Goal: Information Seeking & Learning: Learn about a topic

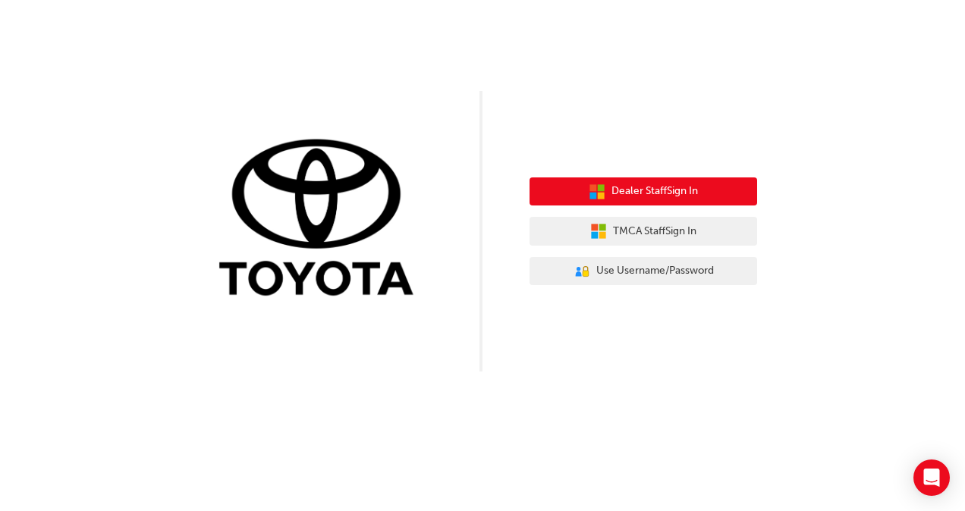
click at [661, 192] on span "Dealer Staff Sign In" at bounding box center [654, 191] width 86 height 17
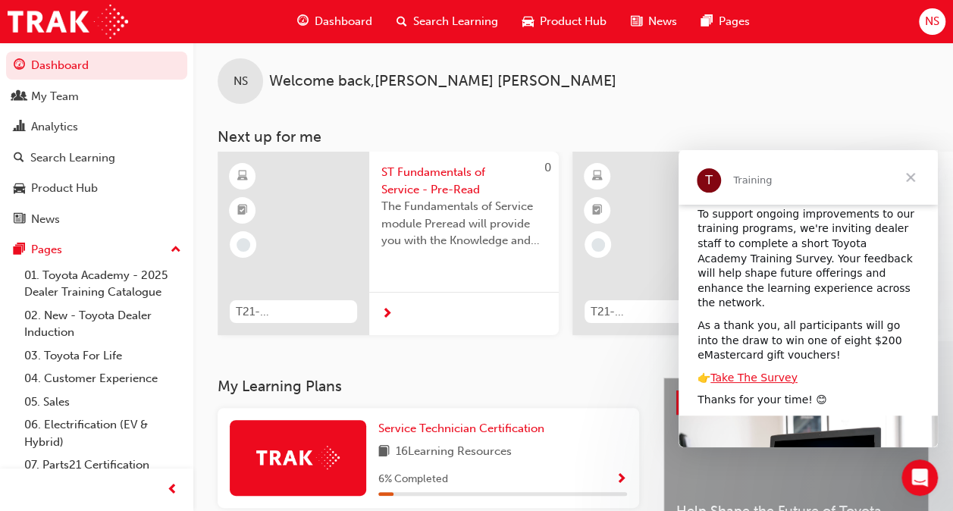
scroll to position [108, 0]
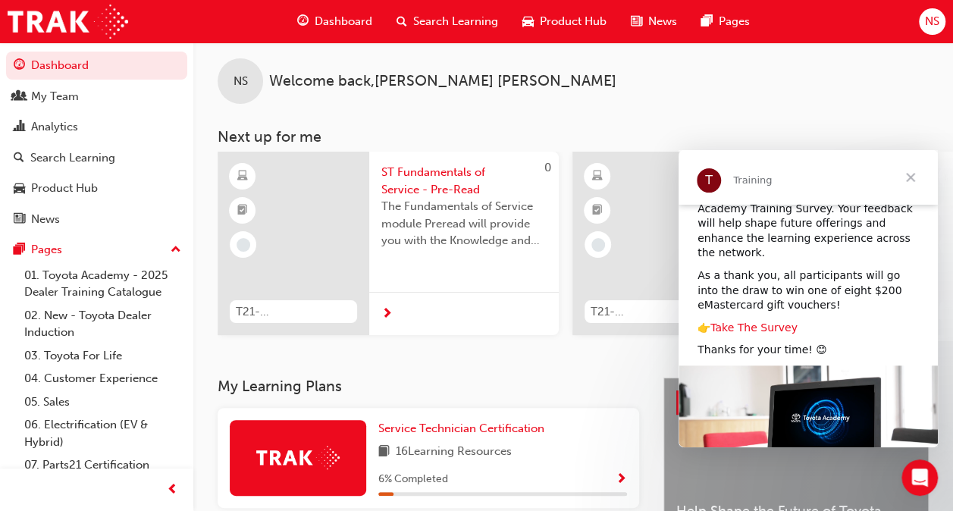
click at [733, 322] on link "Take The Survey" at bounding box center [754, 328] width 87 height 12
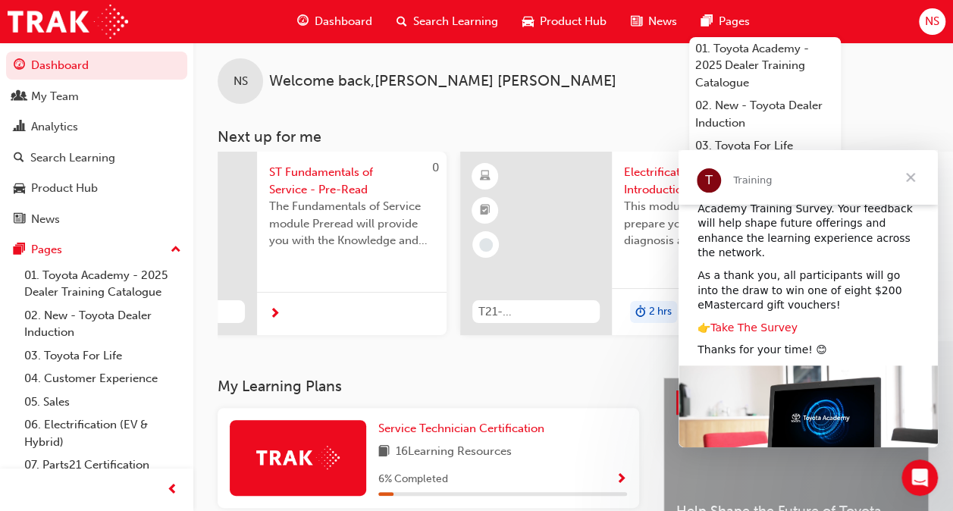
scroll to position [0, 0]
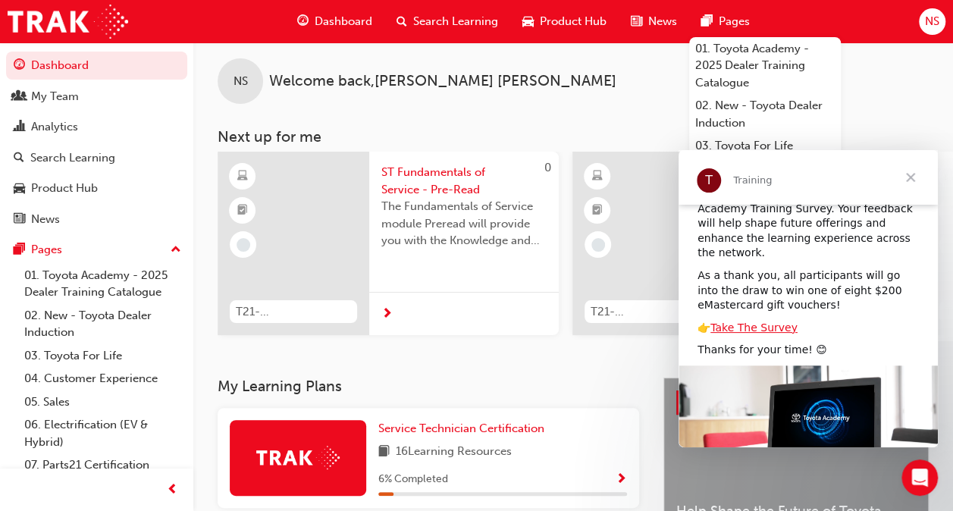
click at [911, 177] on span "Close" at bounding box center [911, 177] width 55 height 55
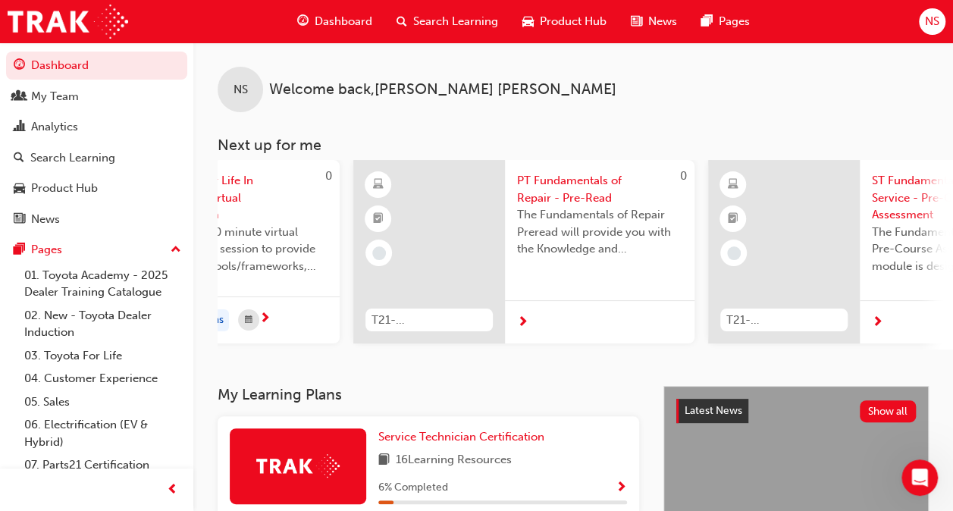
scroll to position [0, 930]
click at [517, 319] on div at bounding box center [522, 322] width 11 height 19
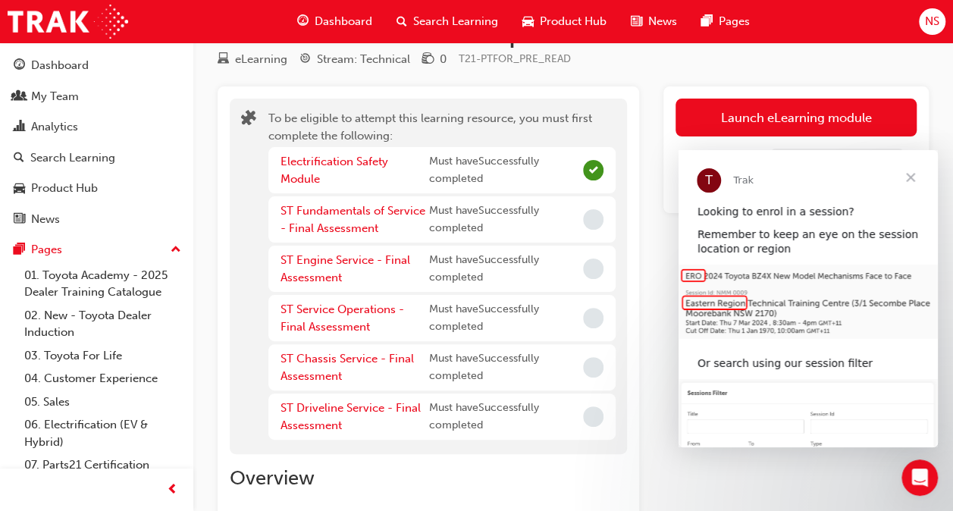
click at [914, 181] on span "Close" at bounding box center [911, 177] width 55 height 55
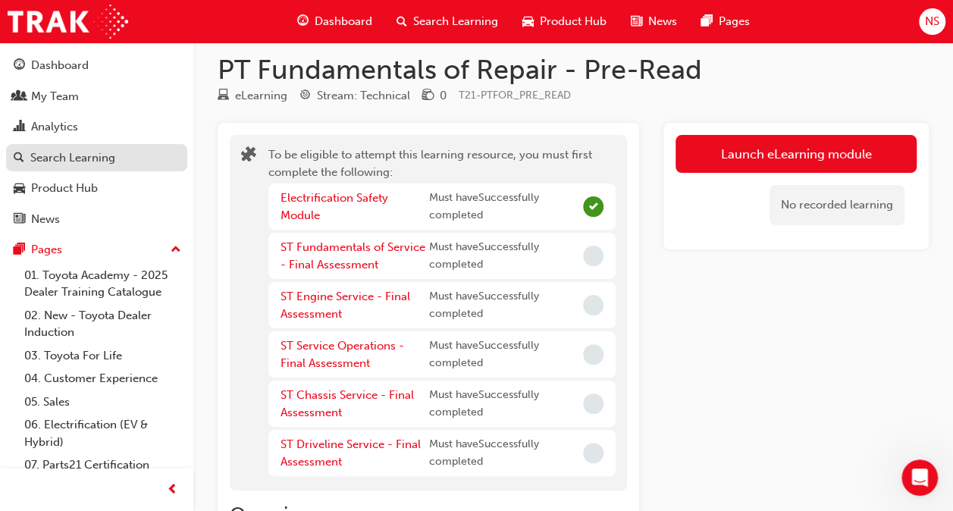
scroll to position [13, 0]
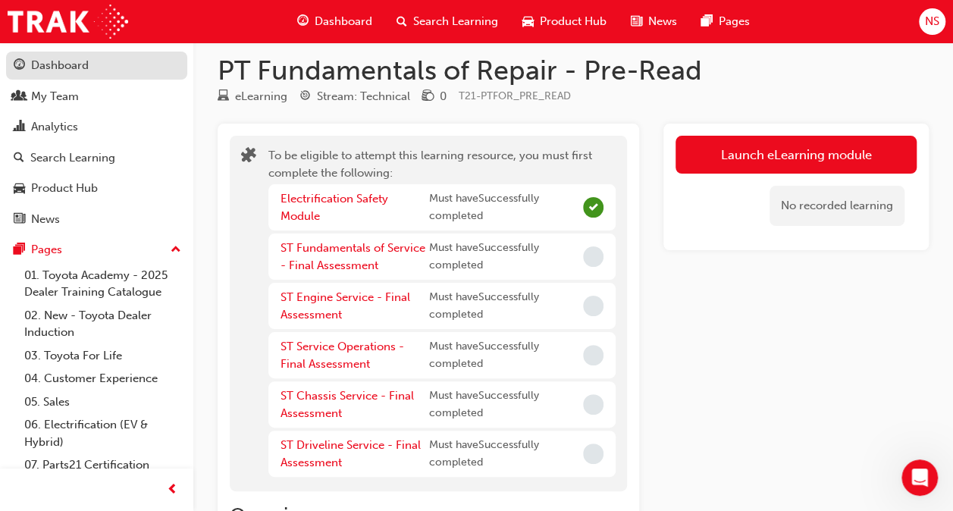
click at [69, 62] on div "Dashboard" at bounding box center [60, 65] width 58 height 17
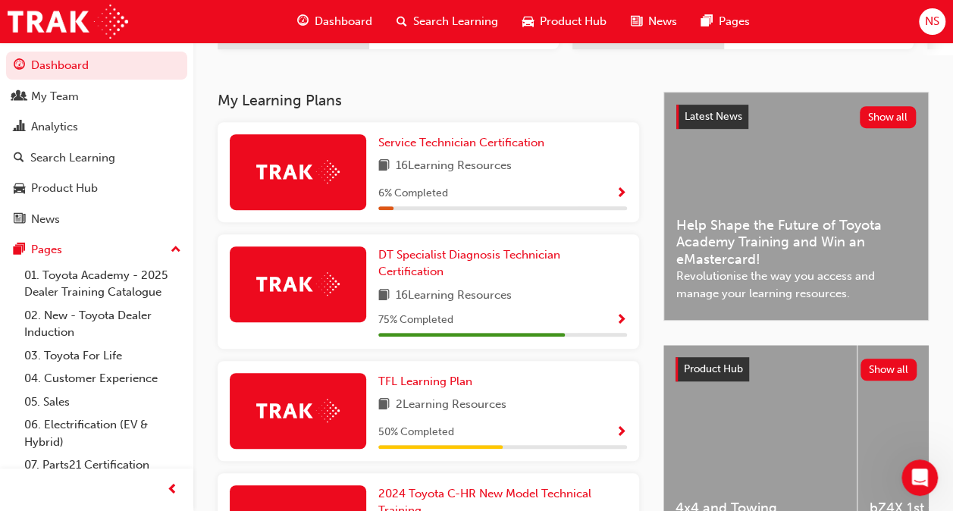
scroll to position [305, 0]
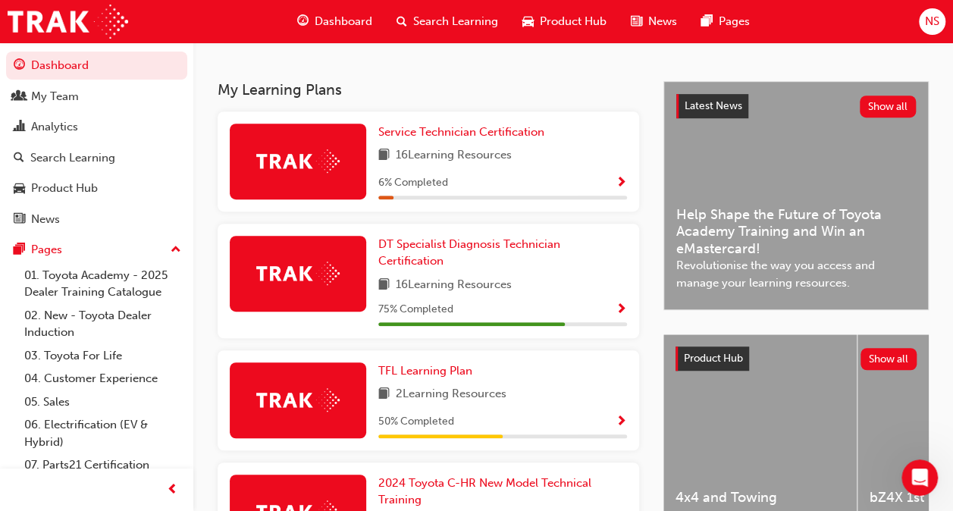
click at [619, 190] on span "Show Progress" at bounding box center [621, 184] width 11 height 14
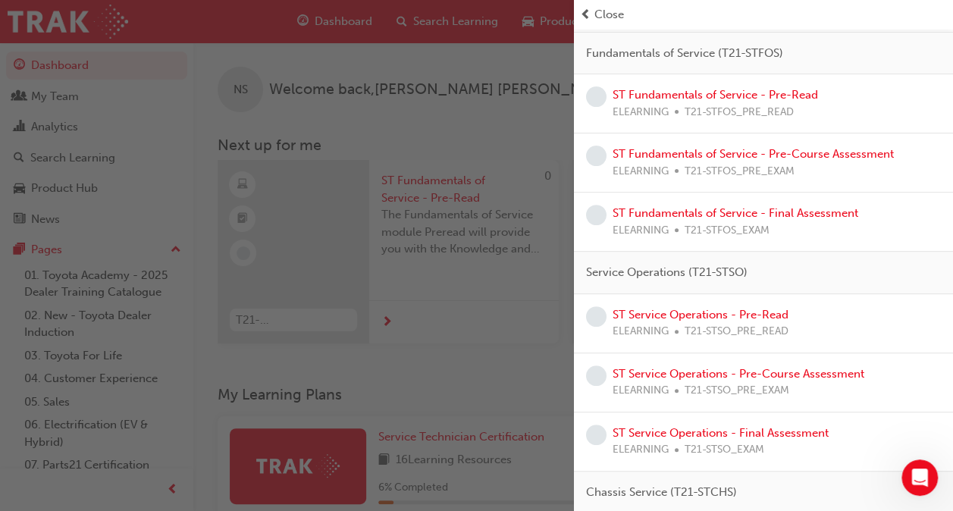
scroll to position [0, 0]
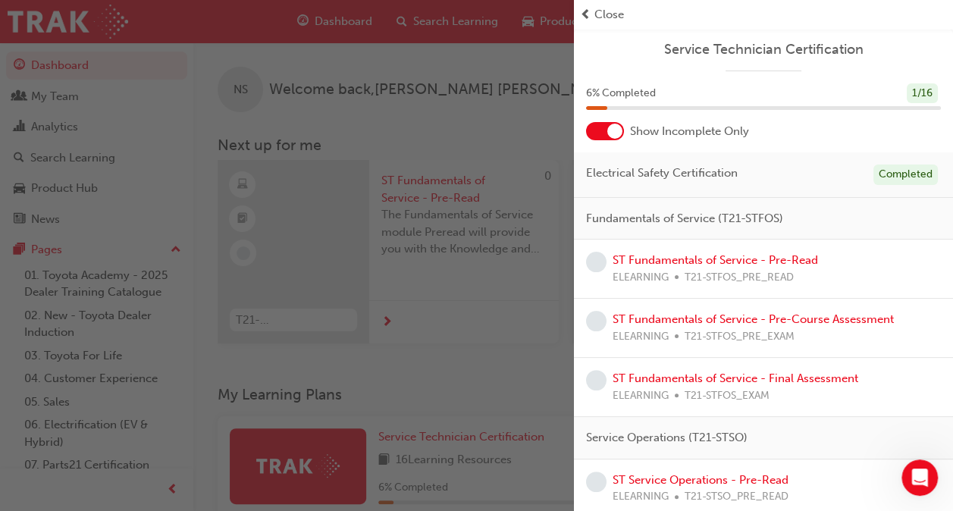
click at [613, 131] on div at bounding box center [615, 131] width 15 height 15
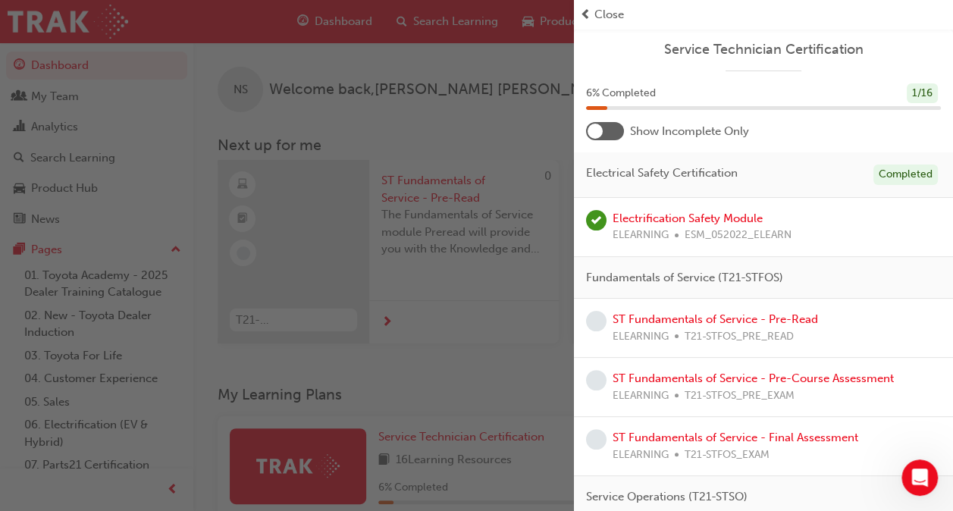
click at [452, 141] on div "button" at bounding box center [287, 255] width 574 height 511
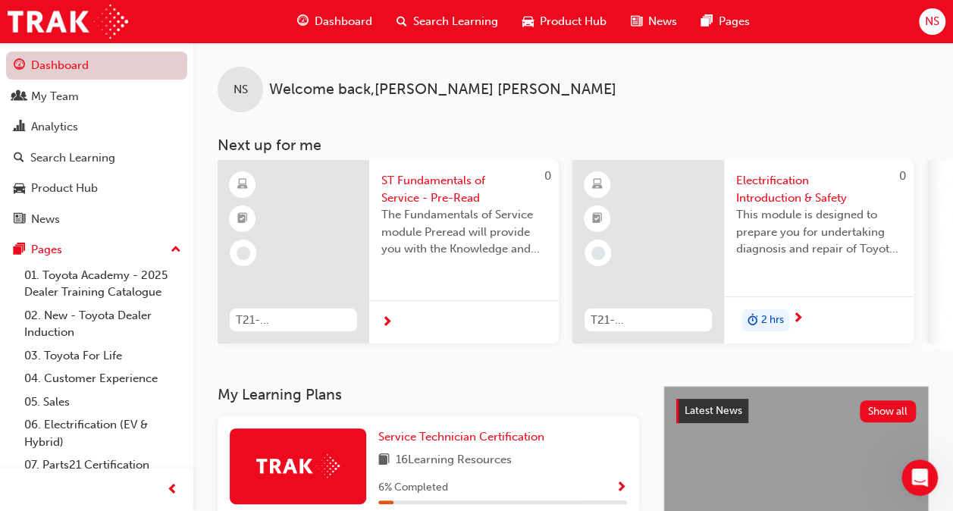
click at [93, 69] on link "Dashboard" at bounding box center [96, 66] width 181 height 28
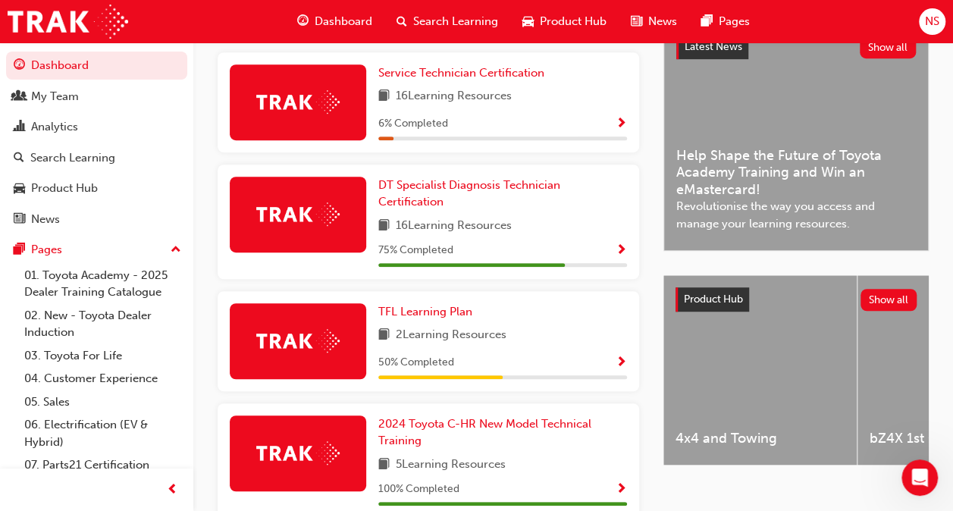
scroll to position [355, 0]
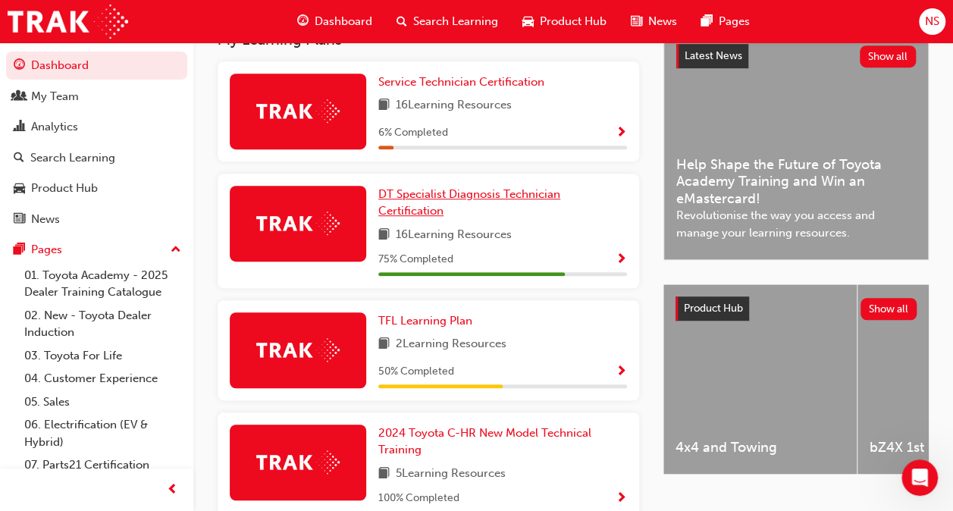
click at [422, 214] on span "DT Specialist Diagnosis Technician Certification" at bounding box center [470, 202] width 182 height 31
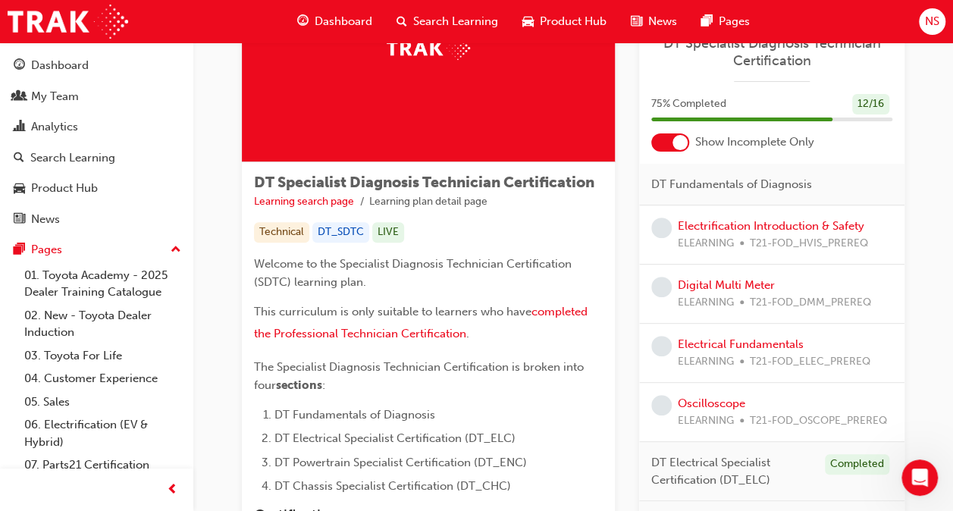
scroll to position [147, 0]
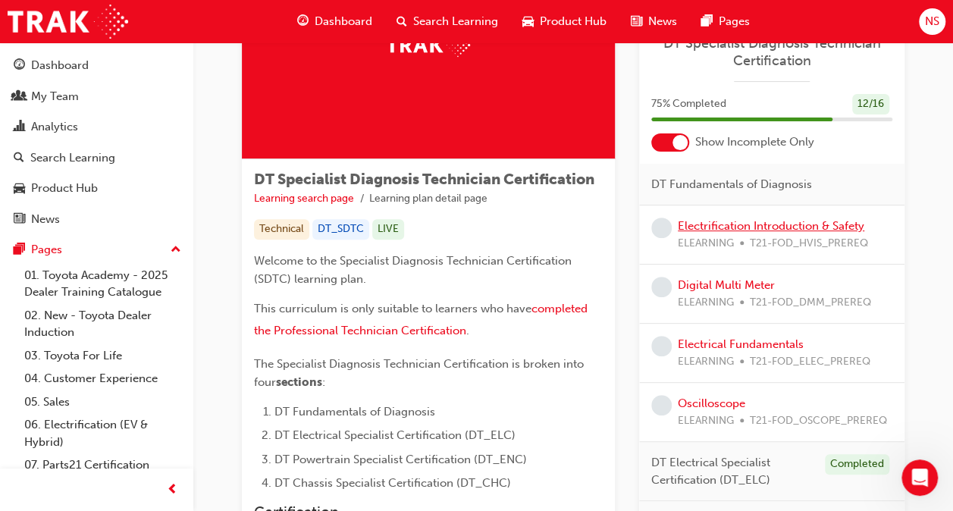
click at [721, 226] on link "Electrification Introduction & Safety" at bounding box center [771, 226] width 187 height 14
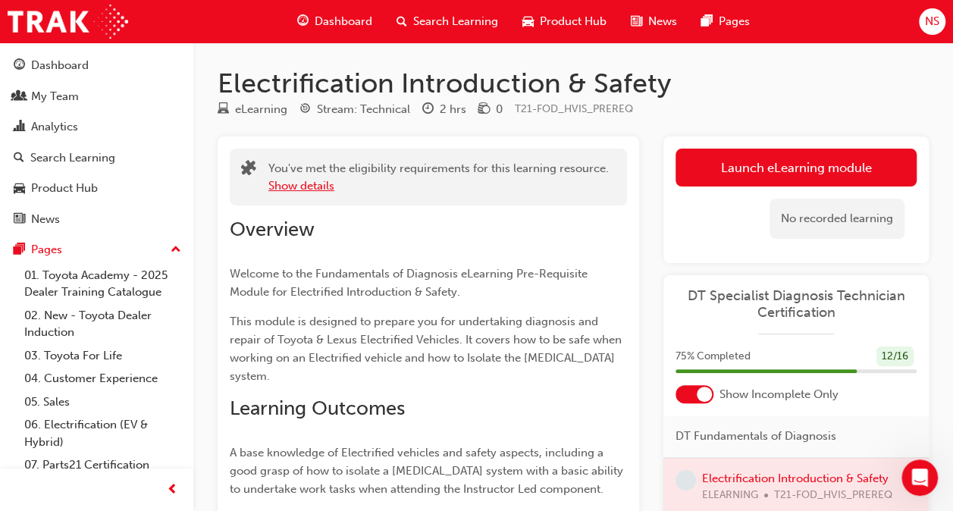
click at [325, 187] on button "Show details" at bounding box center [302, 185] width 66 height 17
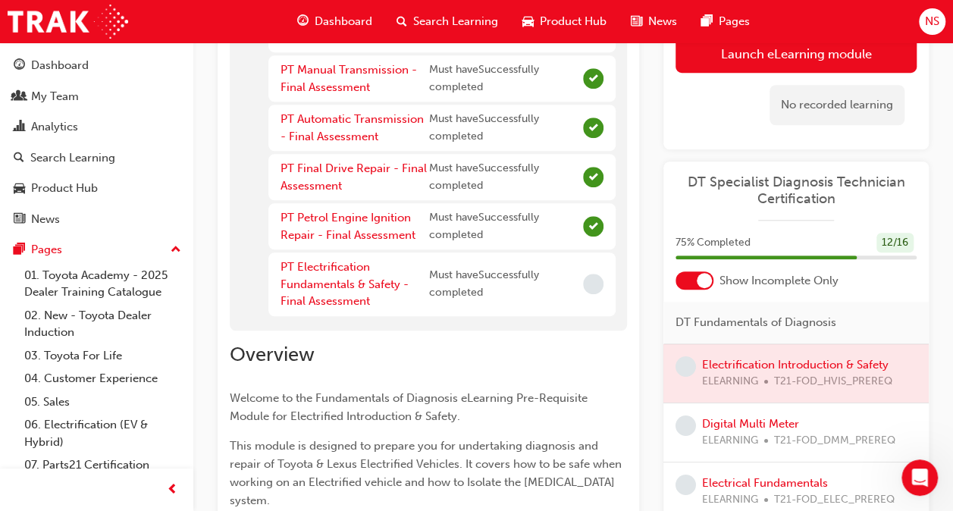
scroll to position [537, 0]
click at [332, 282] on link "PT Electrification Fundamentals & Safety - Final Assessment" at bounding box center [345, 283] width 128 height 48
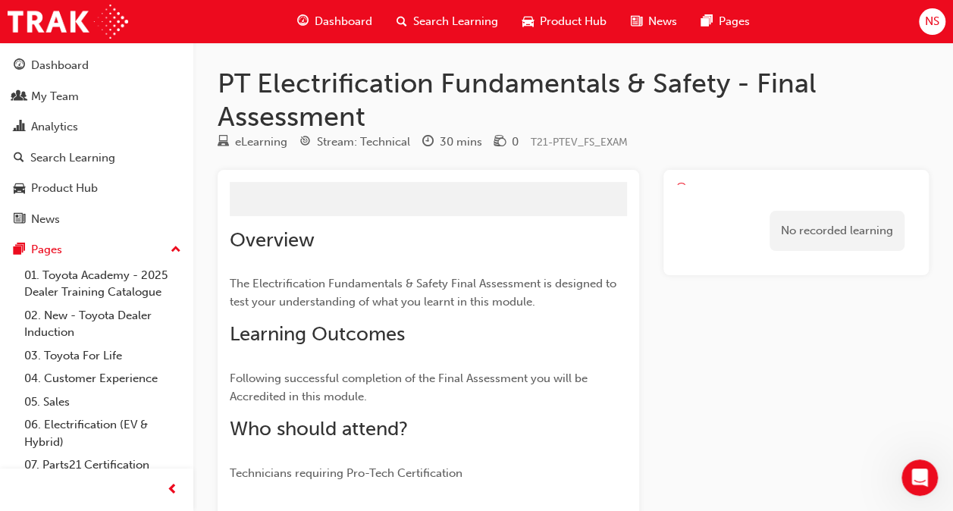
click at [332, 282] on span "The Electrification Fundamentals & Safety Final Assessment is designed to test …" at bounding box center [425, 293] width 390 height 32
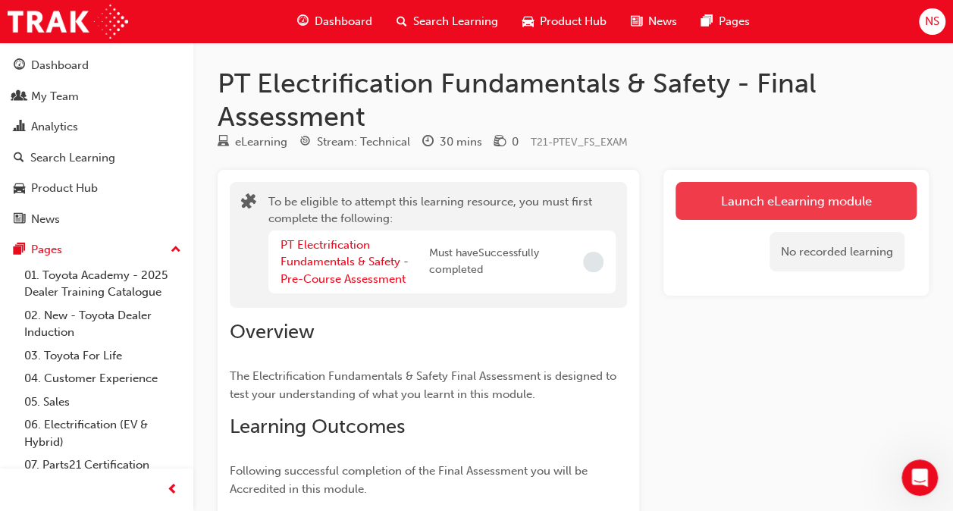
click at [784, 187] on button "Launch eLearning module" at bounding box center [796, 201] width 241 height 38
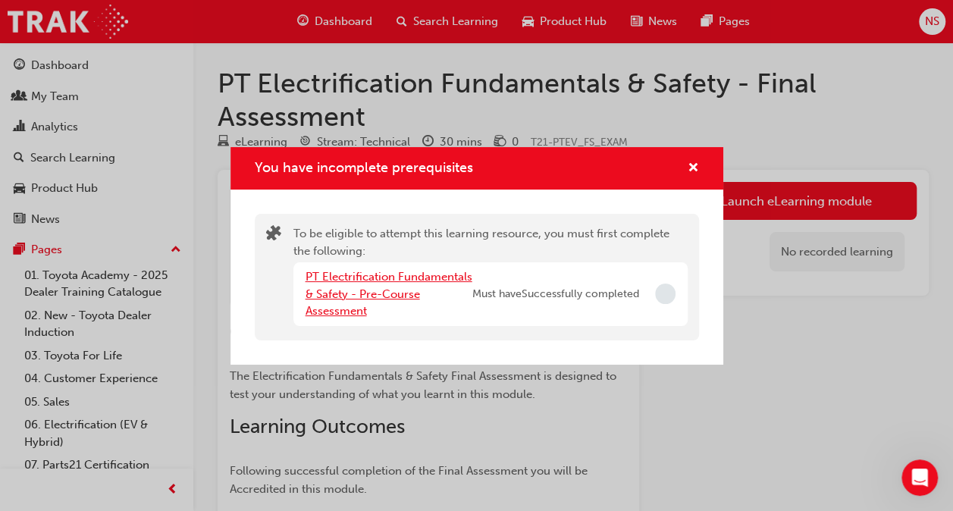
click at [392, 270] on link "PT Electrification Fundamentals & Safety - Pre-Course Assessment" at bounding box center [389, 294] width 167 height 48
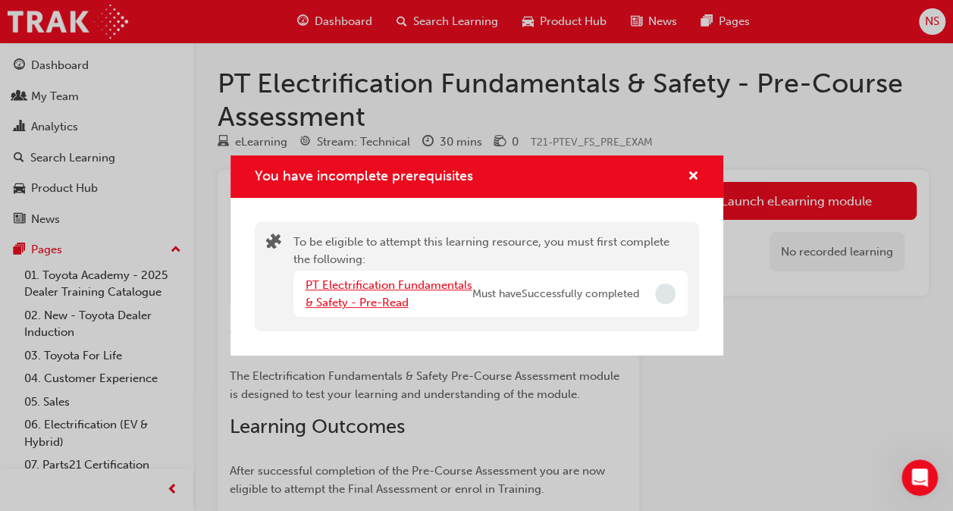
click at [391, 291] on link "PT Electrification Fundamentals & Safety - Pre-Read" at bounding box center [389, 293] width 167 height 31
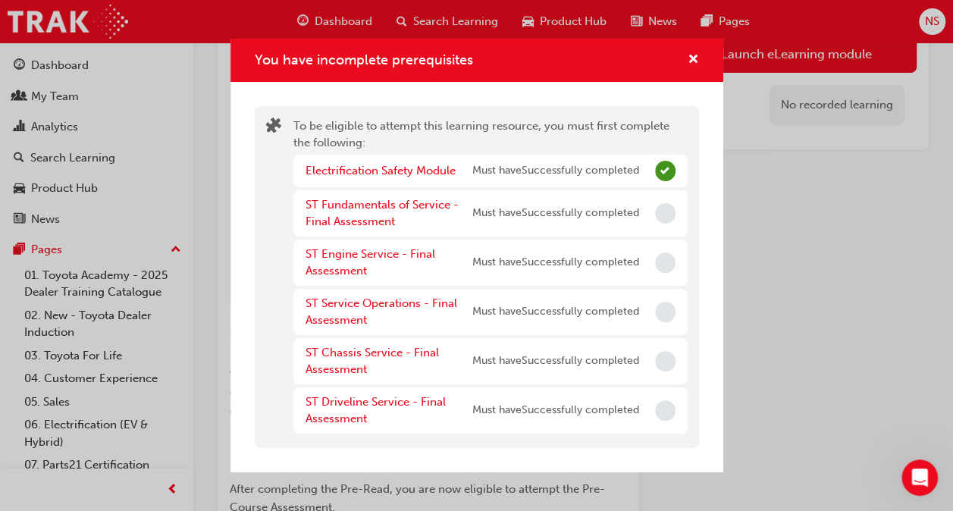
scroll to position [197, 0]
click at [685, 58] on div "You have incomplete prerequisites" at bounding box center [688, 60] width 24 height 19
click at [696, 54] on span "cross-icon" at bounding box center [693, 61] width 11 height 14
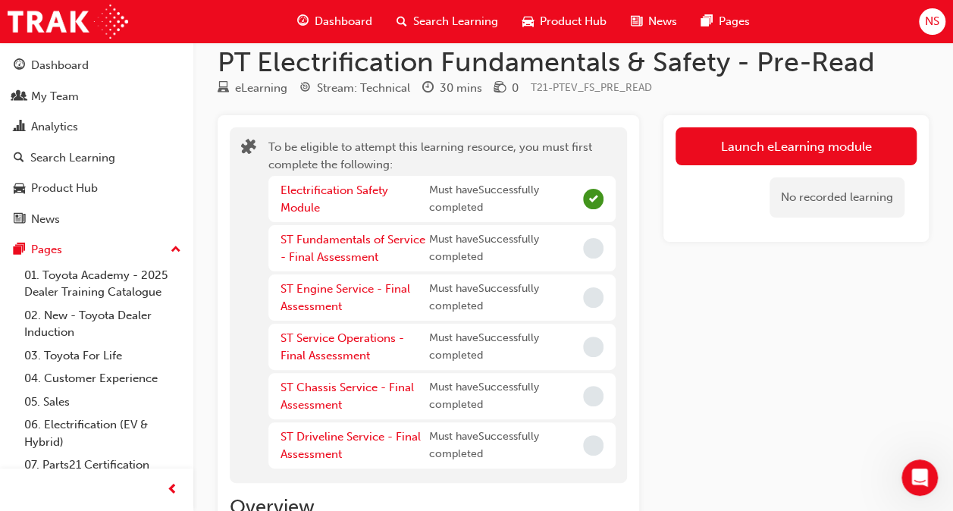
scroll to position [0, 0]
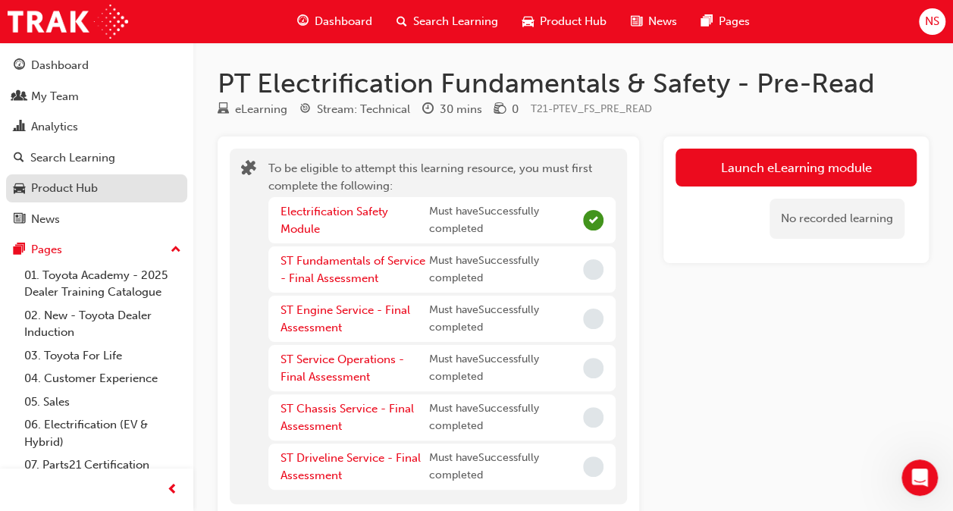
click at [56, 194] on div "Product Hub" at bounding box center [64, 188] width 67 height 17
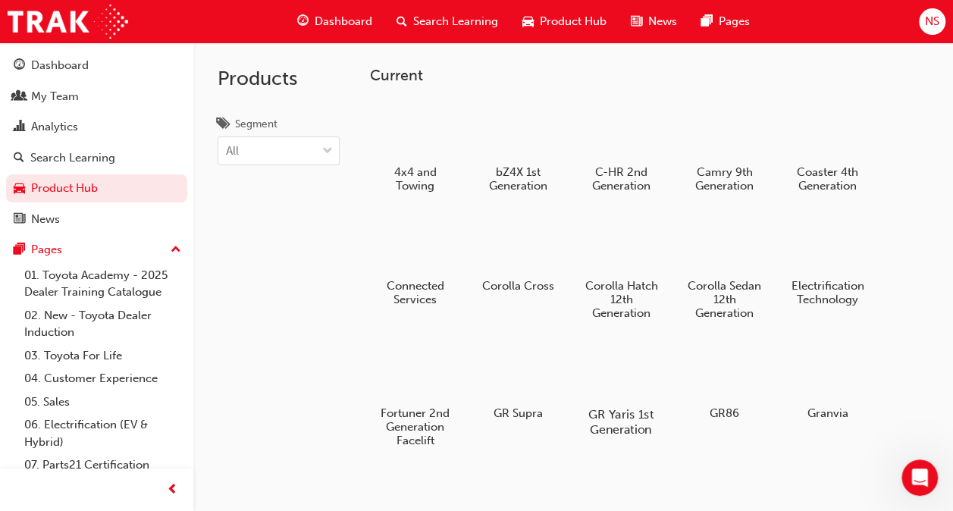
click at [617, 387] on div at bounding box center [622, 371] width 84 height 61
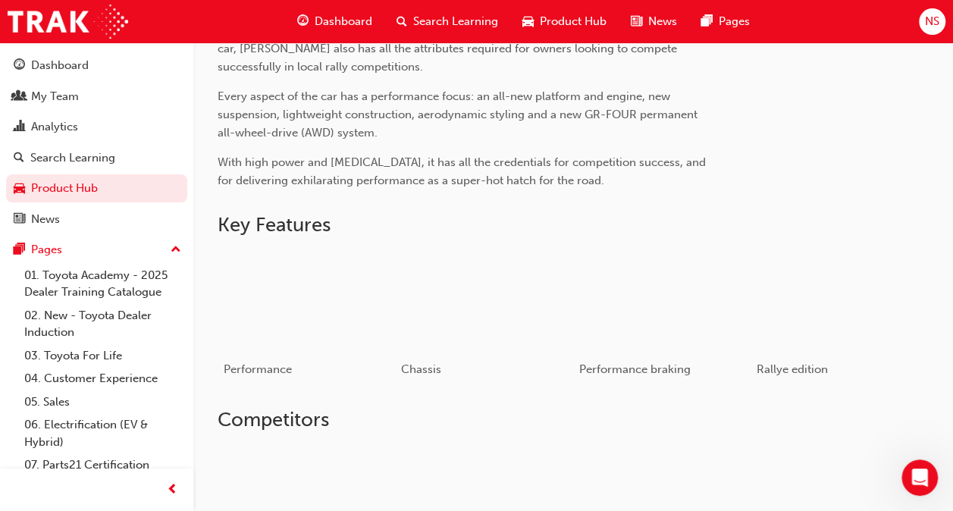
scroll to position [577, 0]
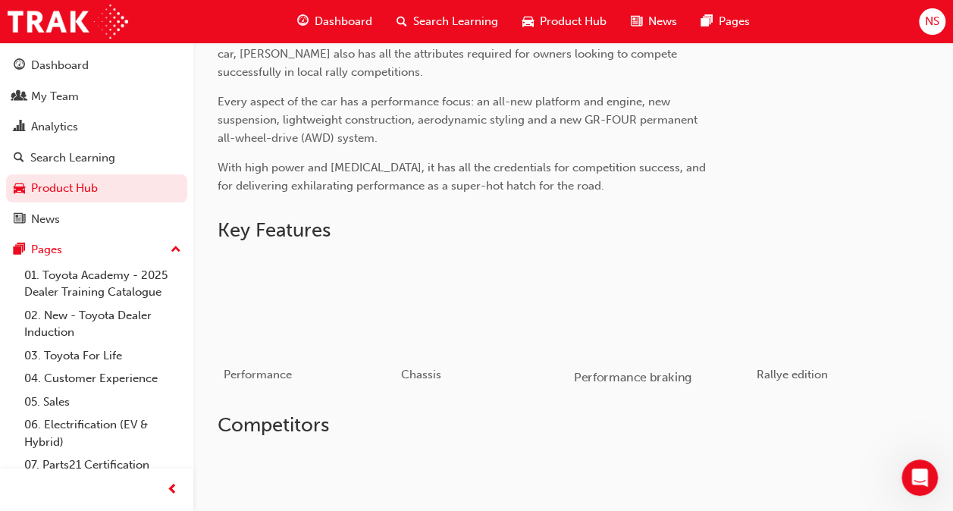
drag, startPoint x: 617, startPoint y: 387, endPoint x: 592, endPoint y: 397, distance: 27.9
click at [592, 397] on div "Performance braking" at bounding box center [662, 378] width 177 height 44
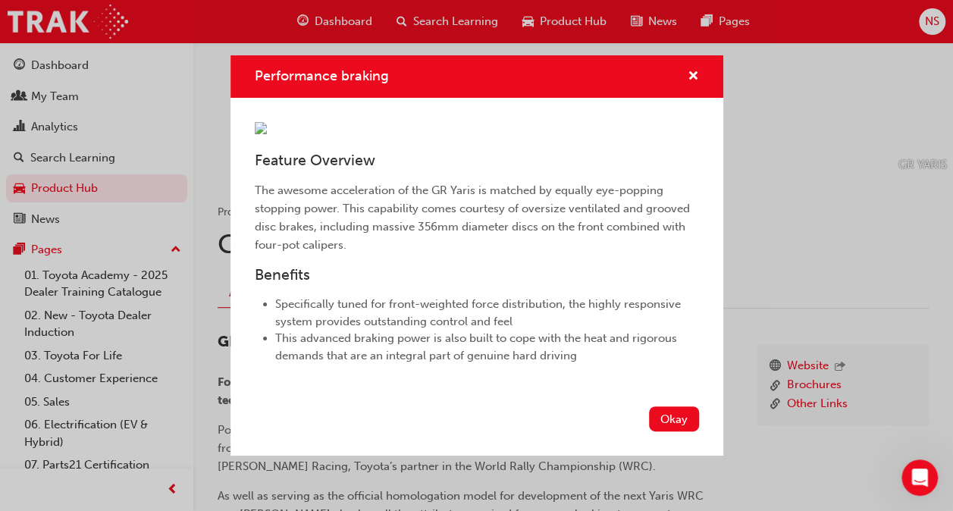
scroll to position [96, 0]
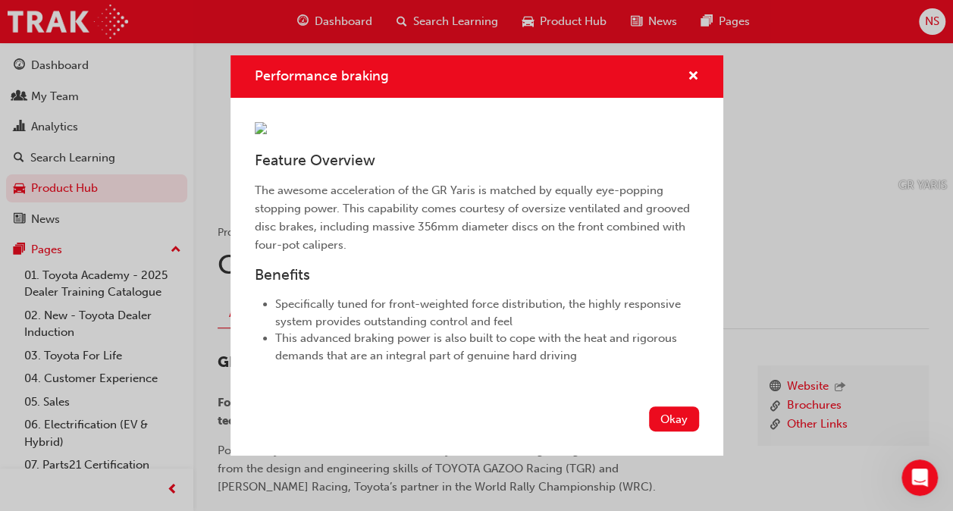
click at [592, 330] on li "Specifically tuned for front-weighted force distribution, the highly responsive…" at bounding box center [487, 313] width 424 height 34
click at [688, 71] on span "cross-icon" at bounding box center [693, 78] width 11 height 14
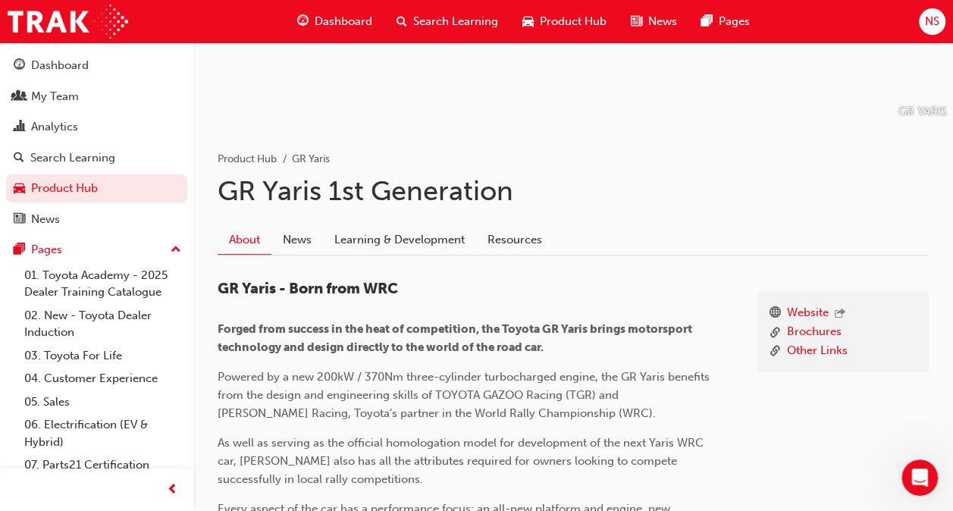
scroll to position [169, 0]
click at [369, 243] on link "Learning & Development" at bounding box center [399, 240] width 153 height 29
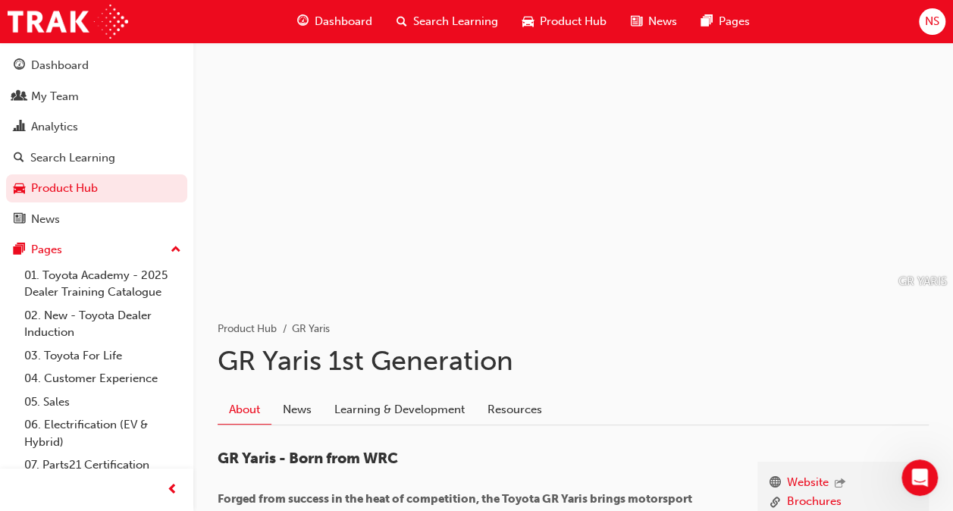
scroll to position [169, 0]
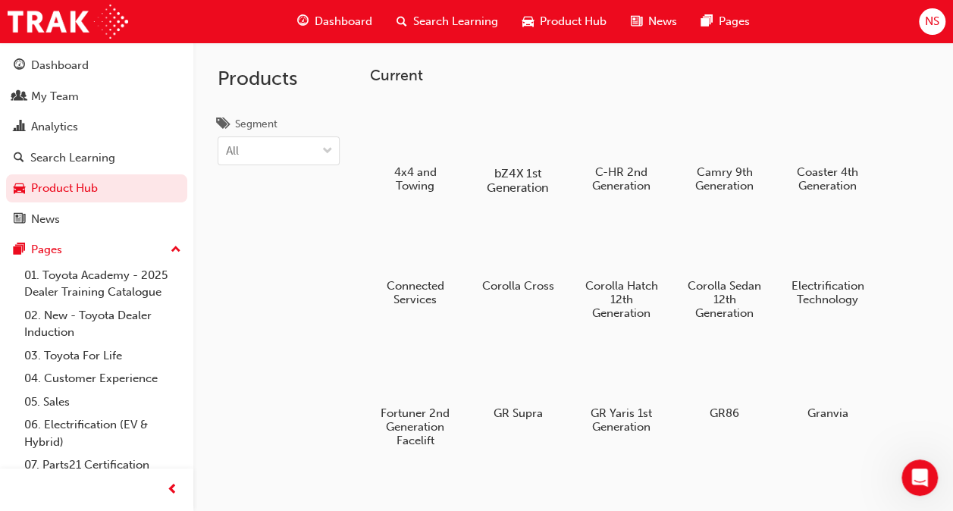
click at [536, 181] on h5 "bZ4X 1st Generation" at bounding box center [518, 180] width 84 height 29
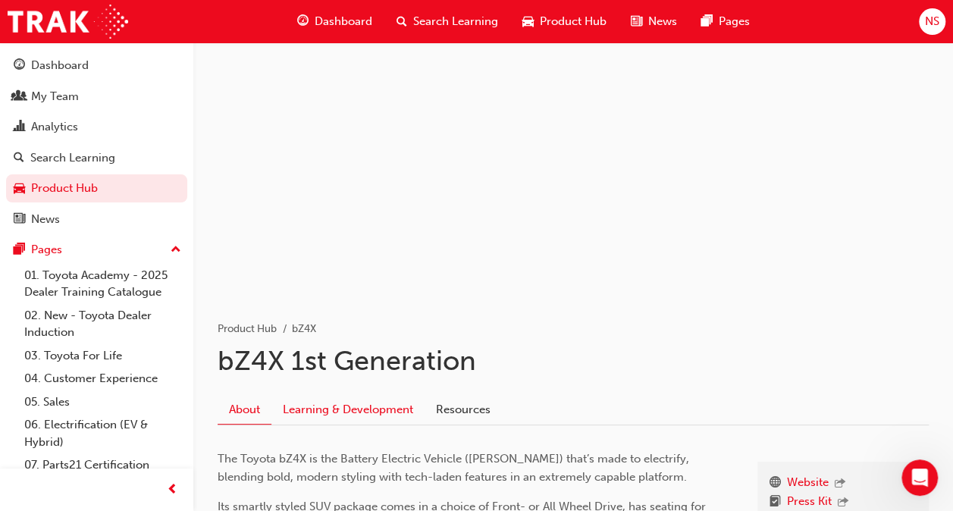
click at [392, 406] on link "Learning & Development" at bounding box center [348, 409] width 153 height 29
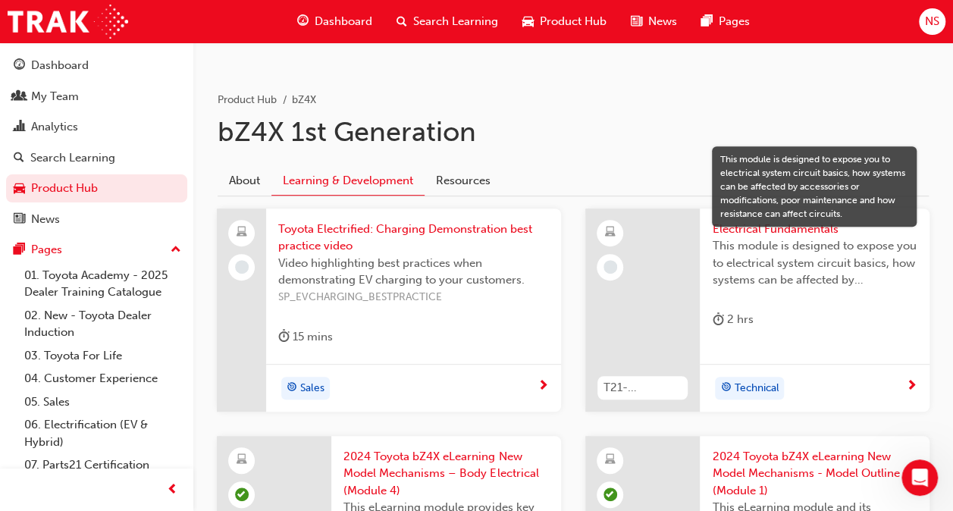
scroll to position [177, 0]
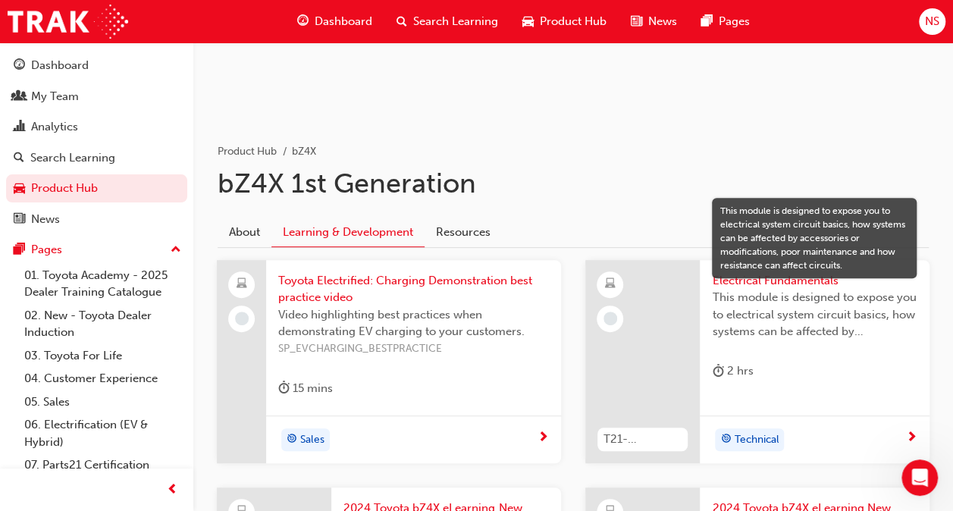
click at [677, 332] on div at bounding box center [643, 361] width 115 height 203
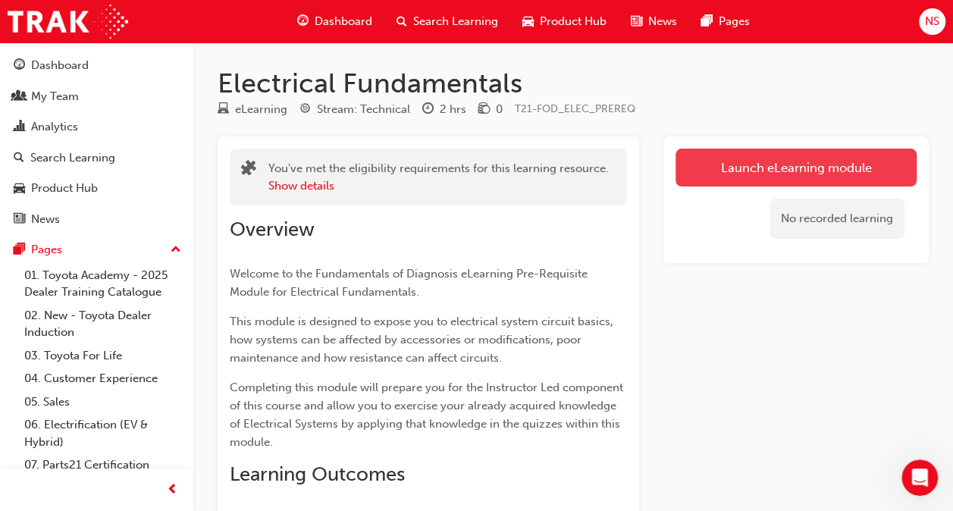
click at [731, 164] on link "Launch eLearning module" at bounding box center [796, 168] width 241 height 38
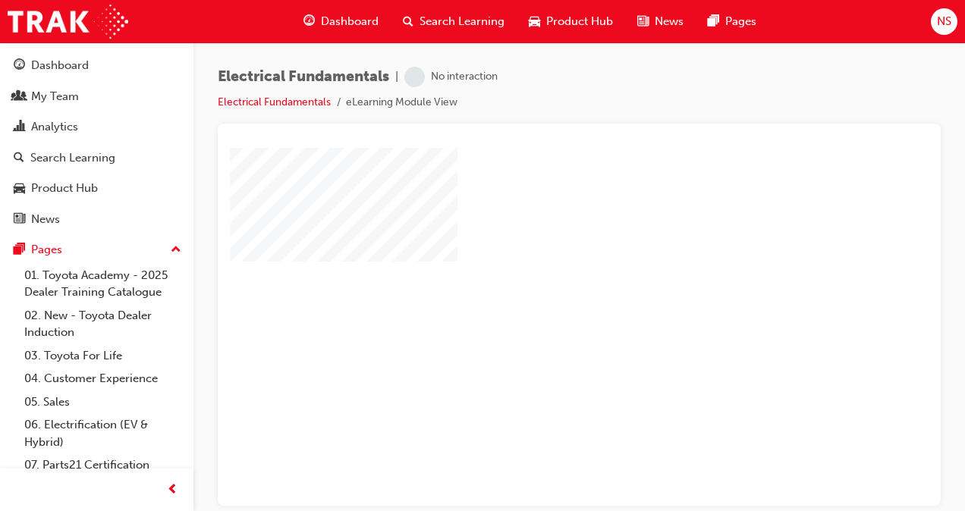
click at [536, 282] on div "play" at bounding box center [536, 282] width 0 height 0
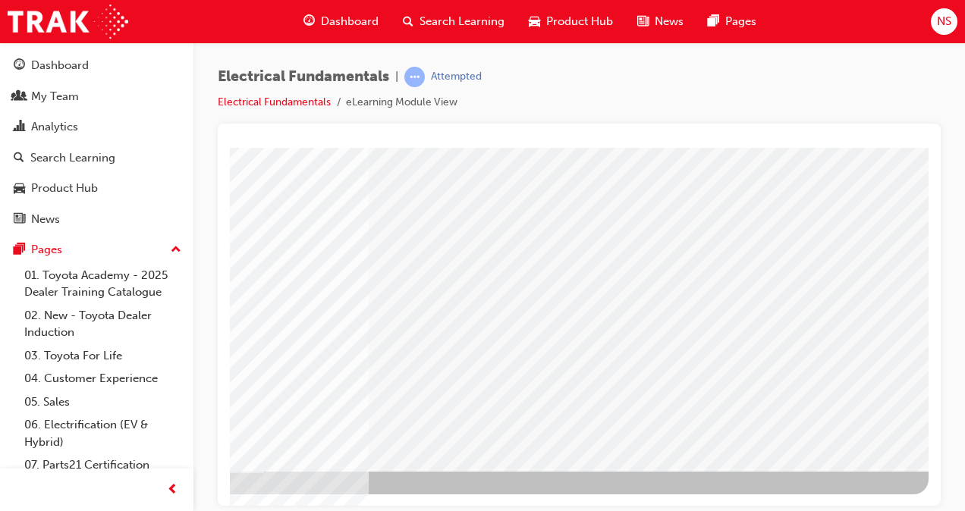
scroll to position [222, 343]
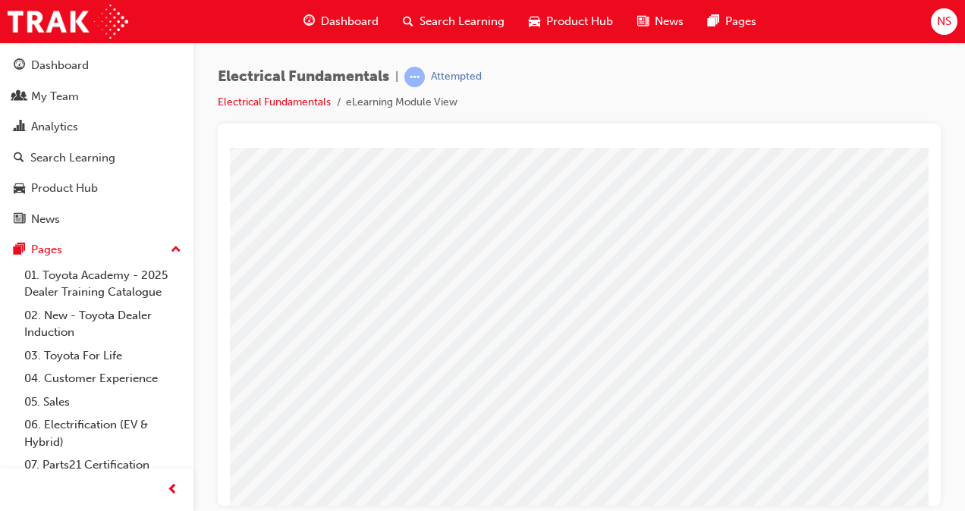
scroll to position [173, 50]
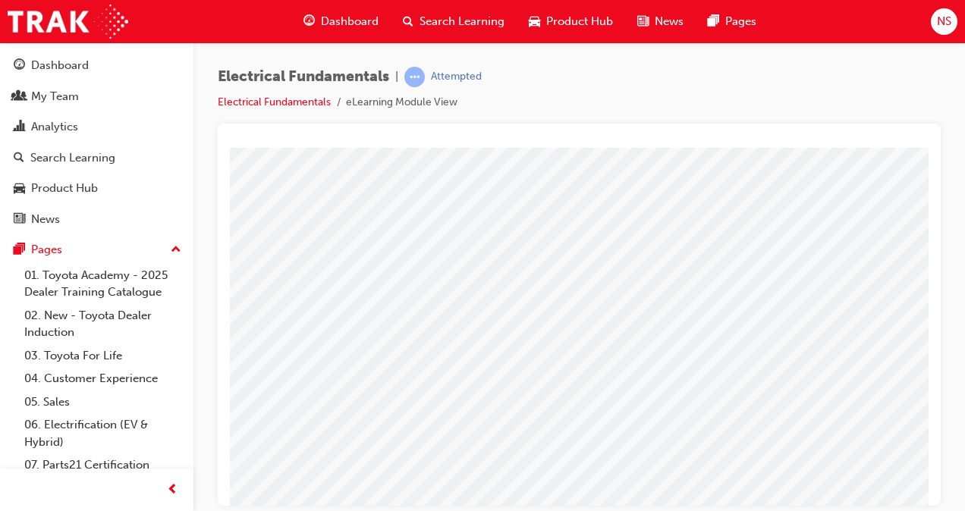
scroll to position [173, 328]
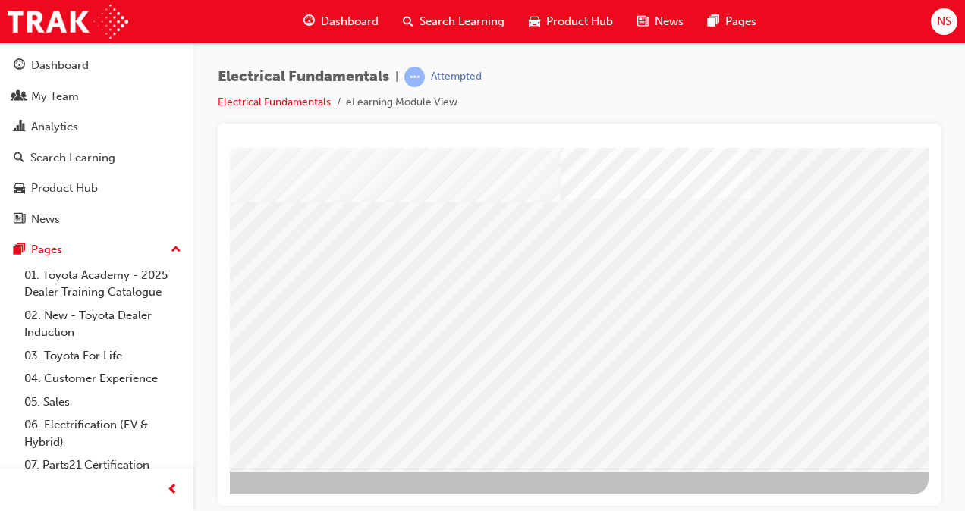
scroll to position [222, 344]
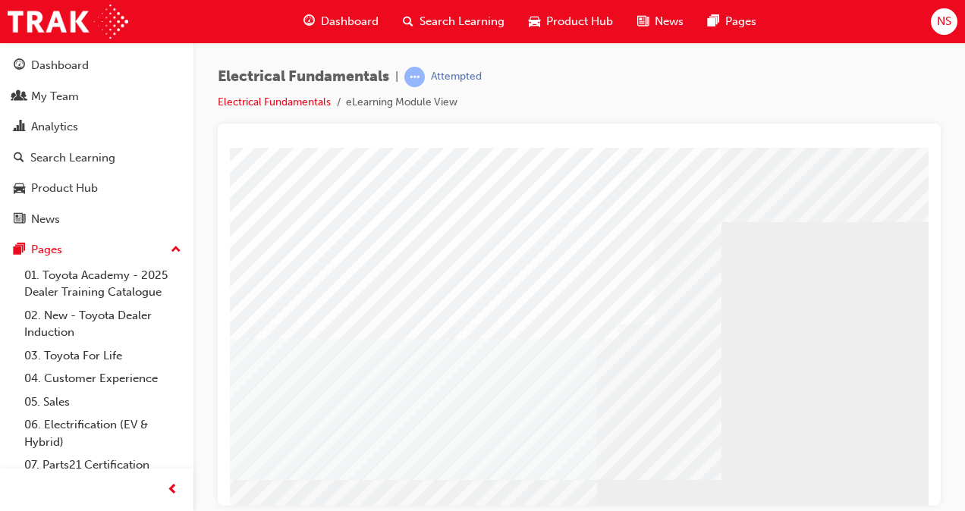
click at [361, 101] on li "eLearning Module View" at bounding box center [402, 102] width 112 height 17
click at [438, 102] on li "eLearning Module View" at bounding box center [402, 102] width 112 height 17
drag, startPoint x: 438, startPoint y: 102, endPoint x: 580, endPoint y: 105, distance: 141.9
click at [580, 105] on div "Electrical Fundamentals | Attempted Electrical Fundamentals eLearning Module Vi…" at bounding box center [579, 95] width 723 height 57
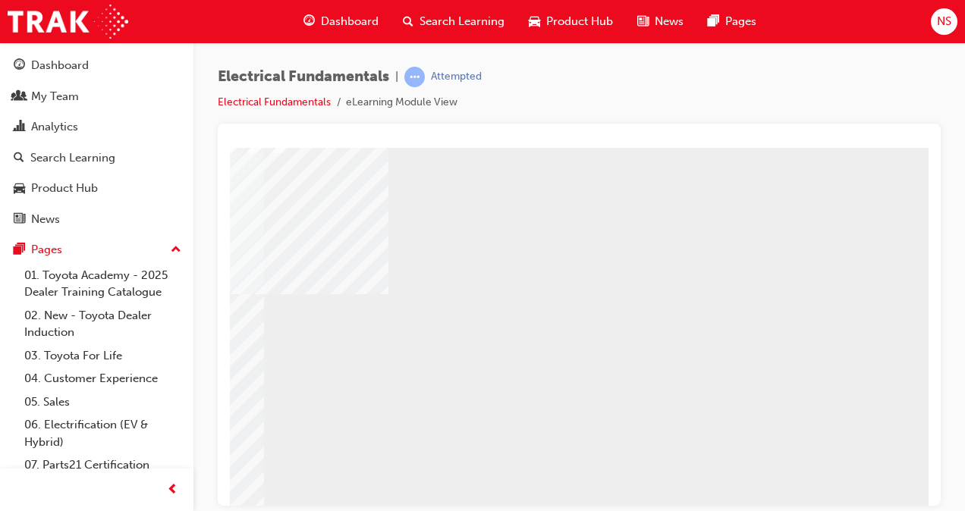
scroll to position [212, 344]
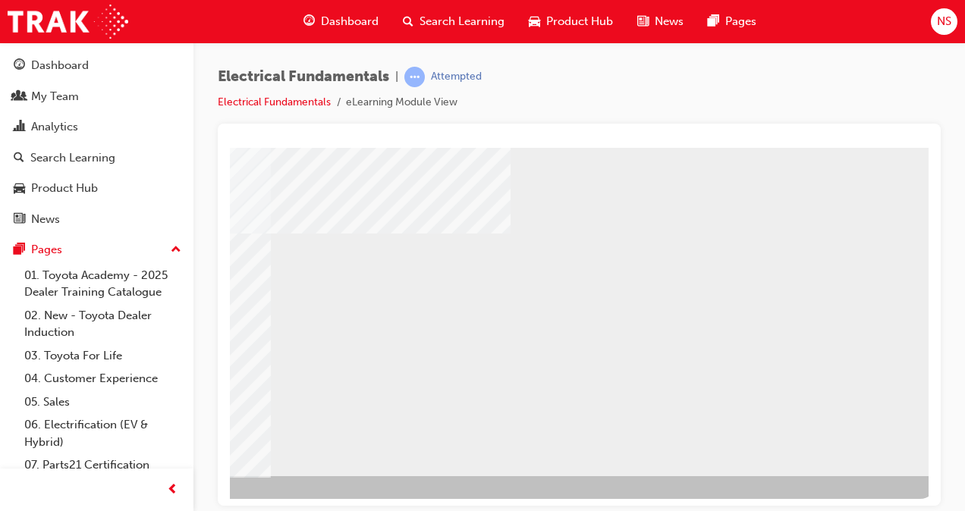
scroll to position [218, 344]
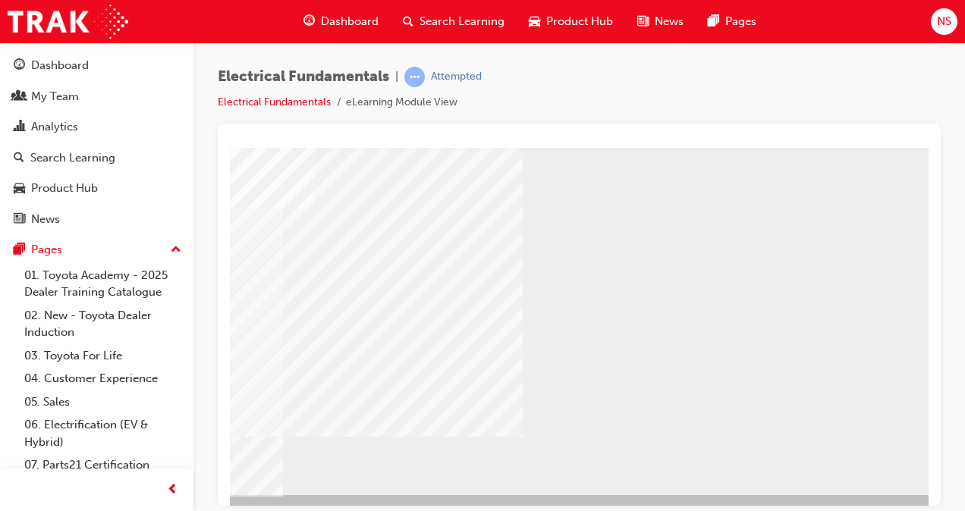
scroll to position [199, 344]
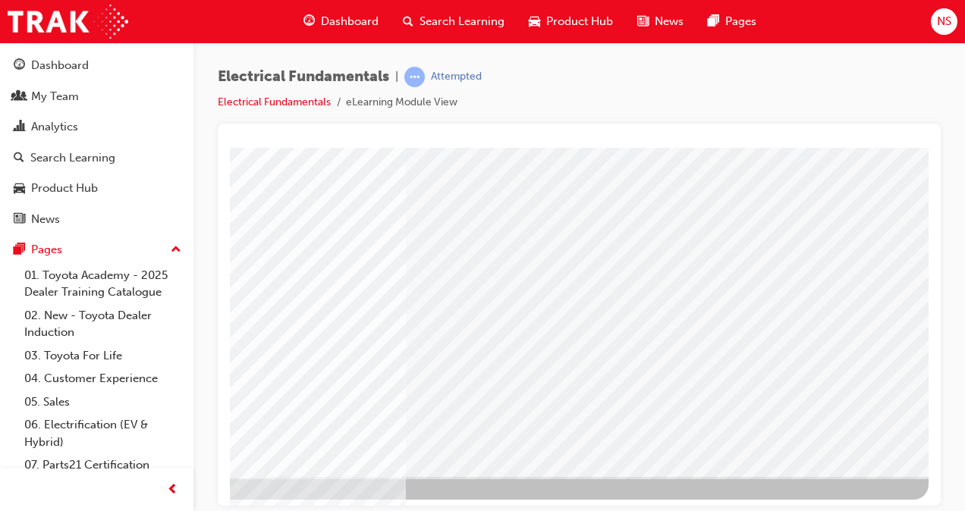
scroll to position [216, 344]
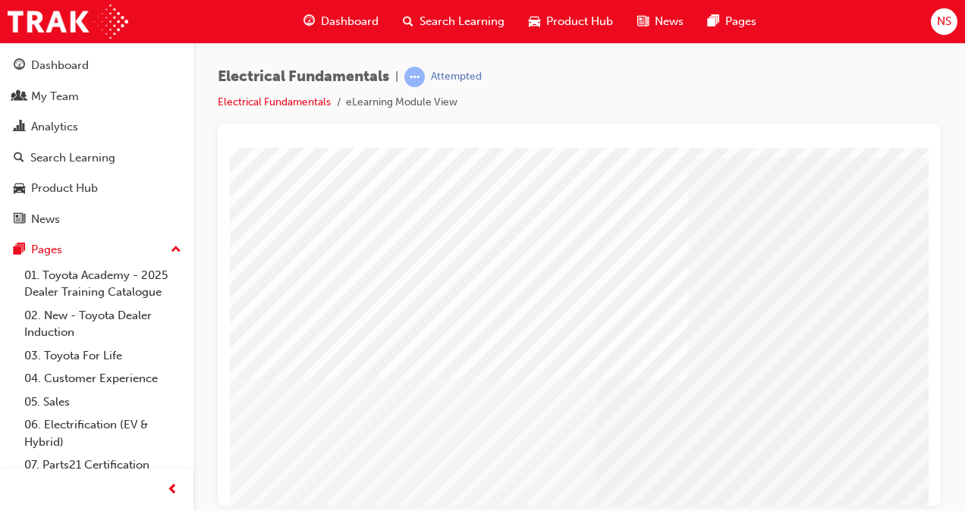
scroll to position [65, 0]
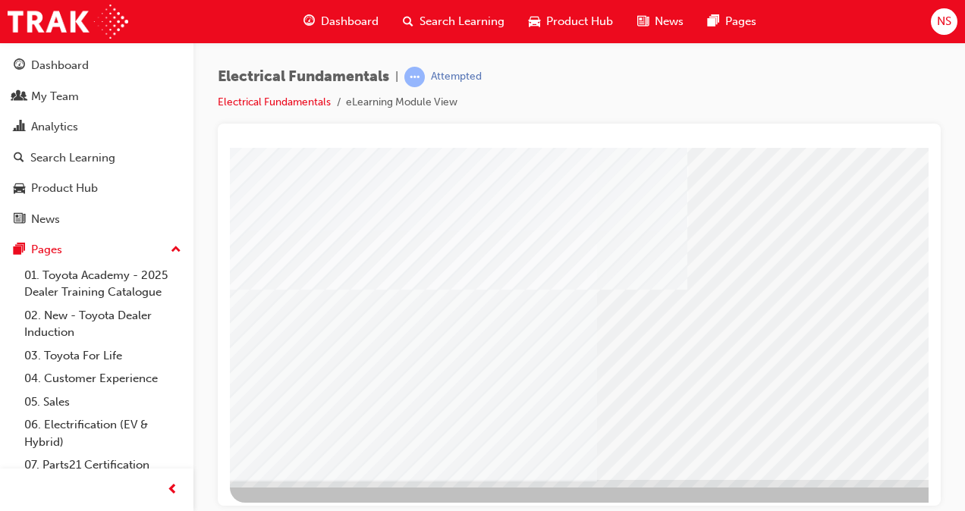
scroll to position [215, 0]
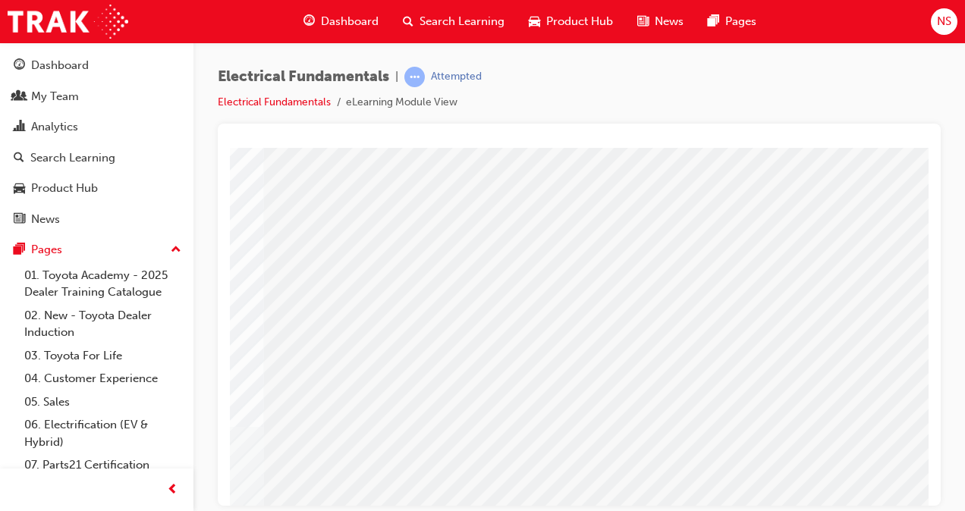
scroll to position [222, 344]
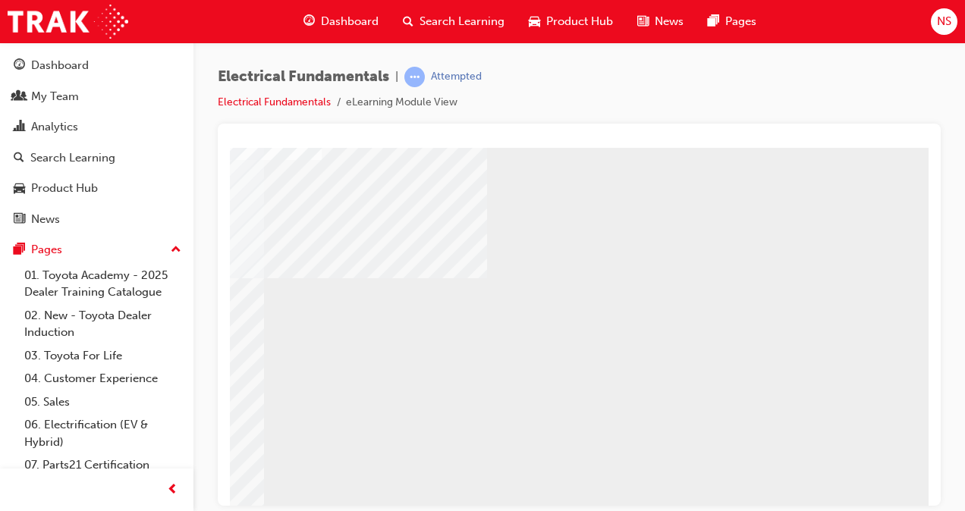
scroll to position [170, 344]
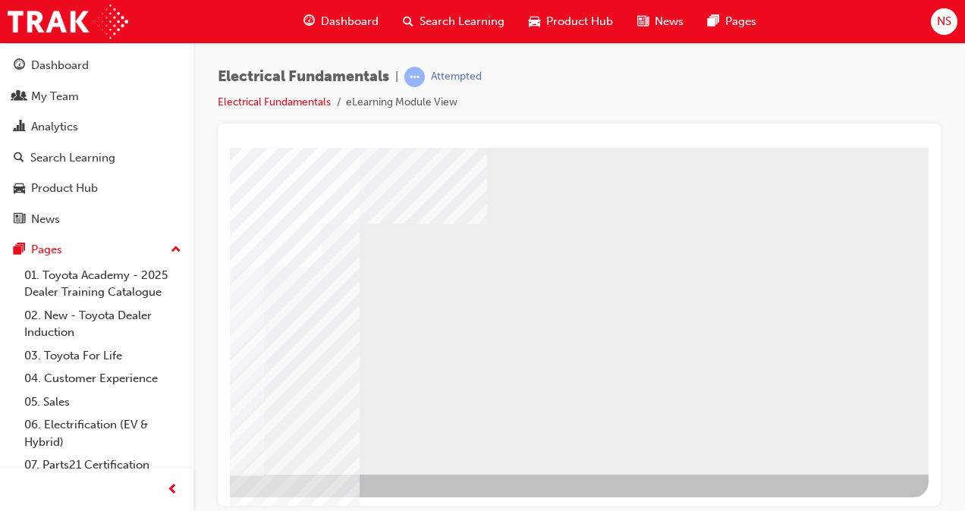
scroll to position [220, 344]
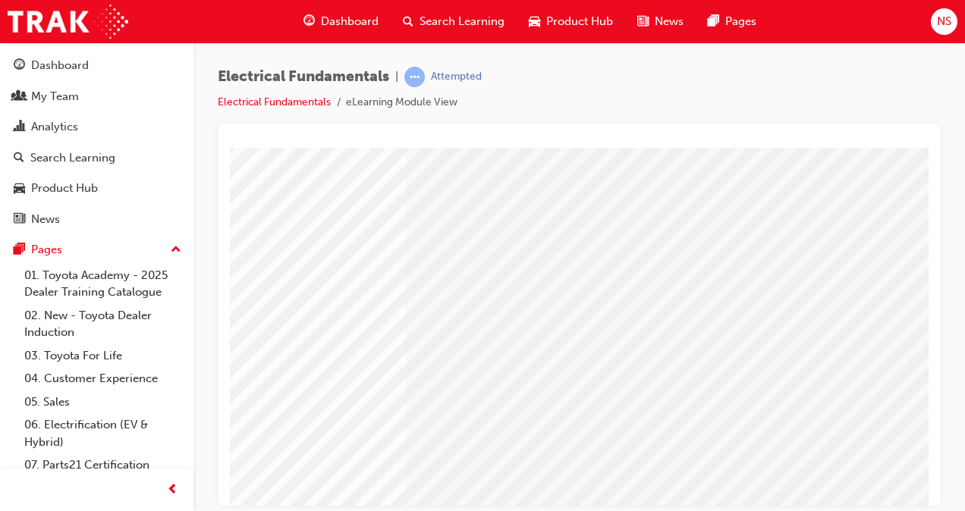
scroll to position [222, 344]
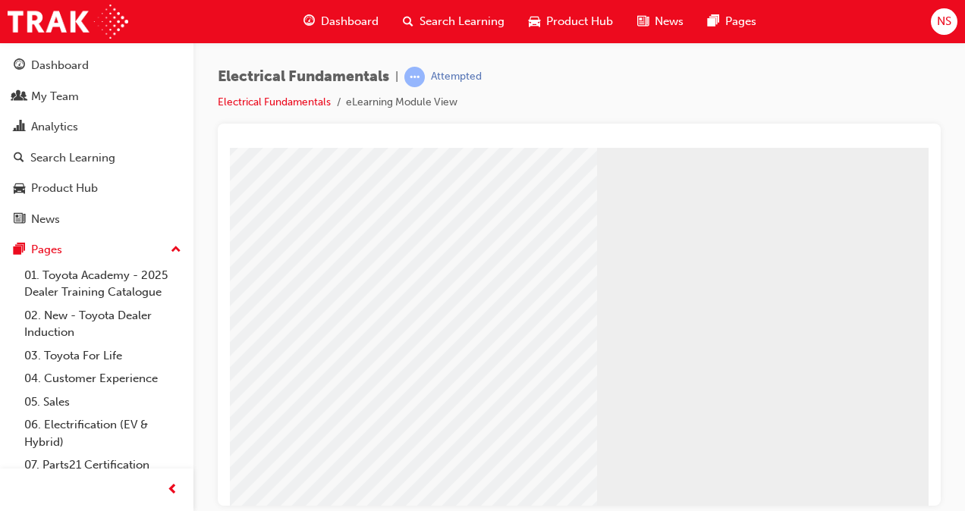
scroll to position [124, 0]
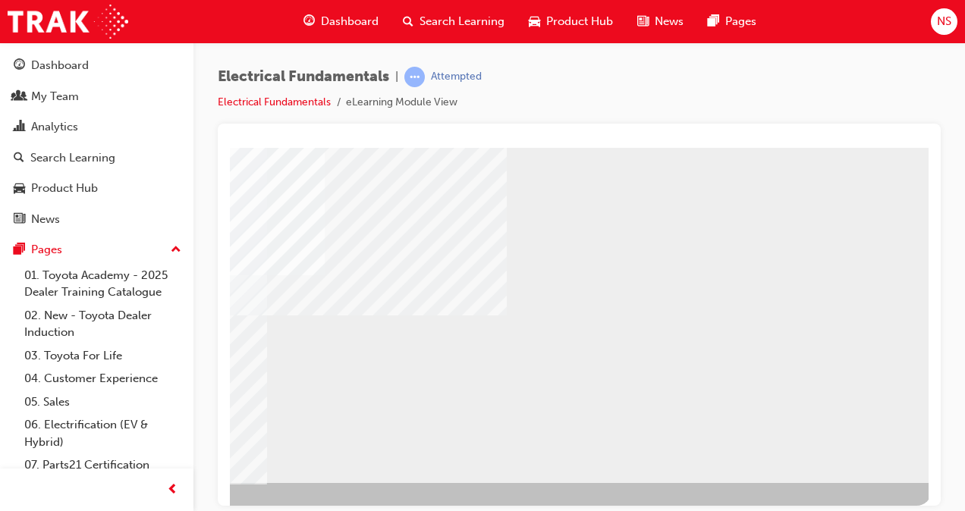
scroll to position [212, 330]
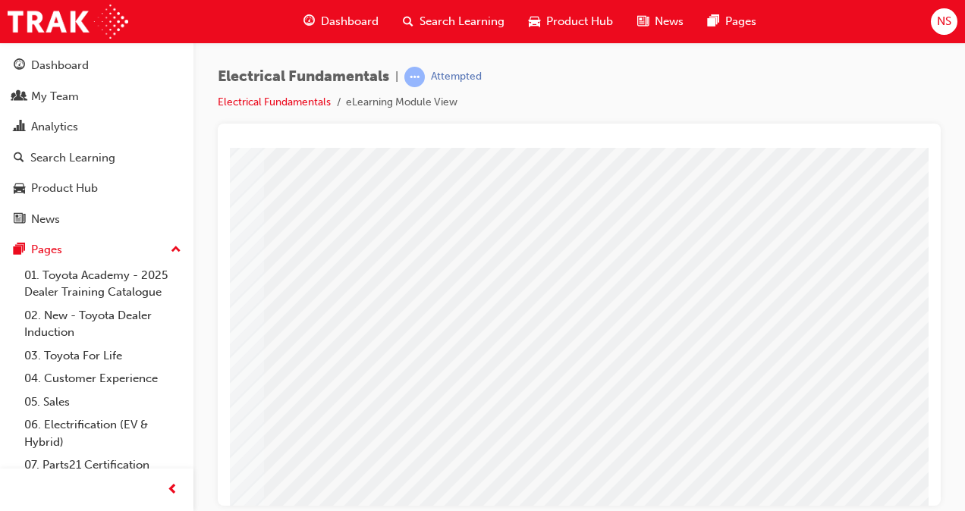
scroll to position [125, 344]
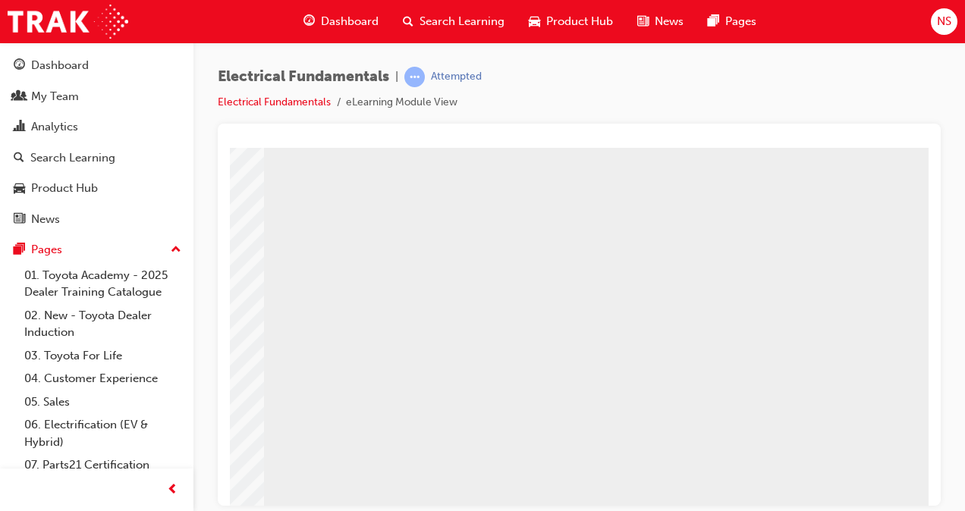
scroll to position [222, 344]
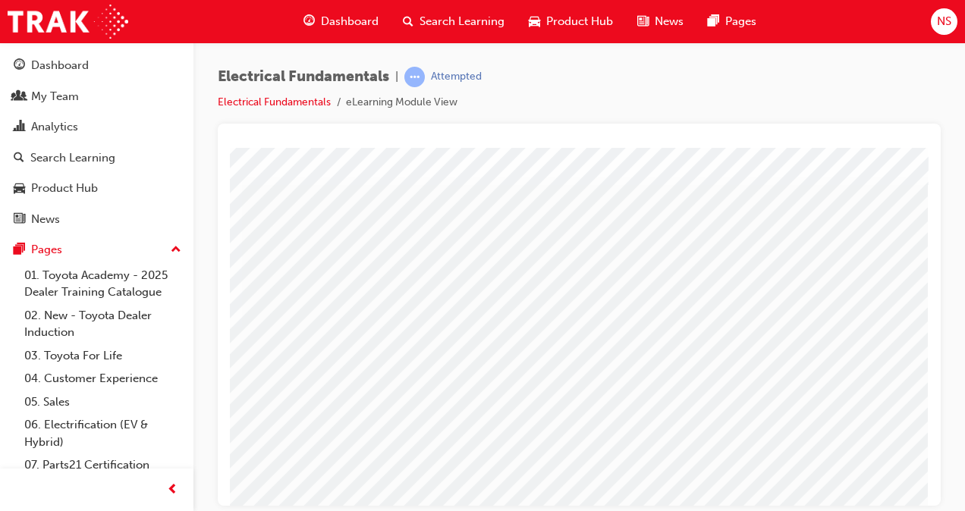
scroll to position [36, 344]
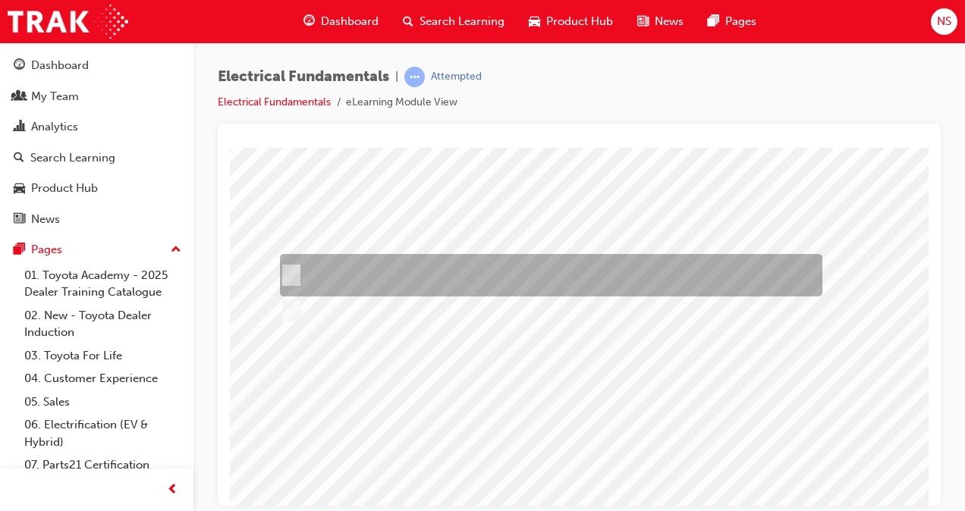
click at [425, 273] on div at bounding box center [547, 275] width 542 height 42
checkbox input "true"
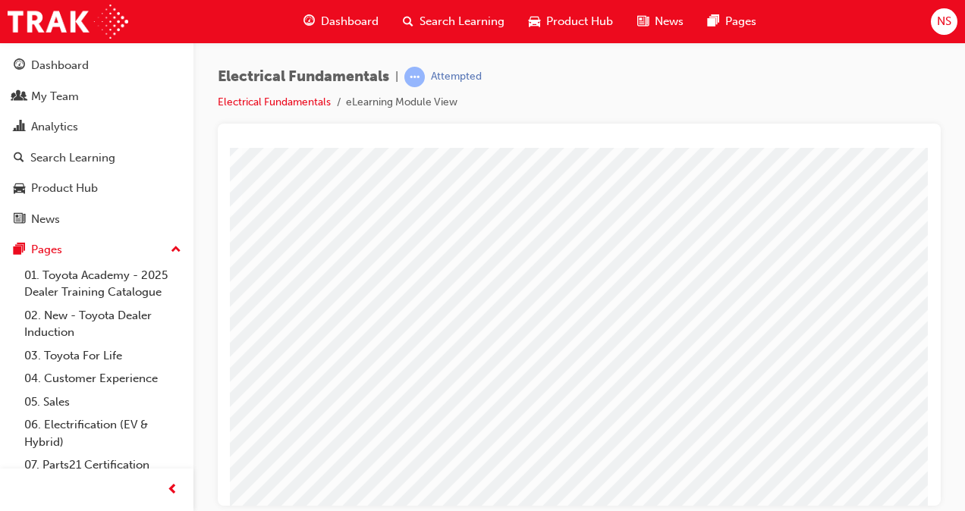
scroll to position [148, 344]
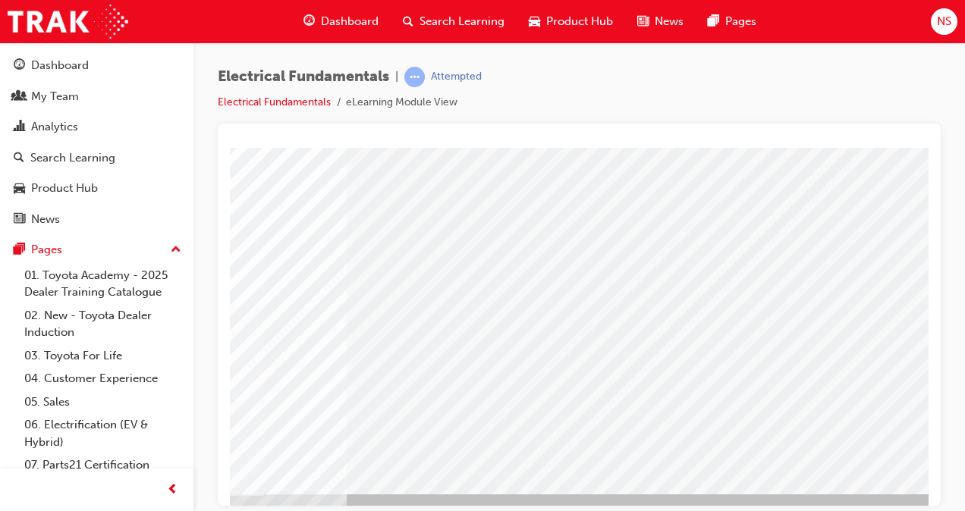
scroll to position [201, 344]
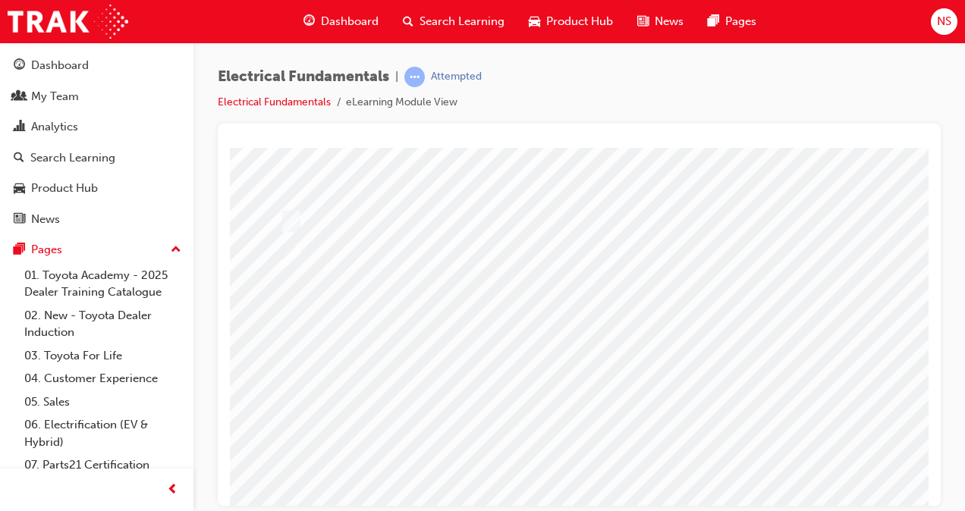
scroll to position [101, 1]
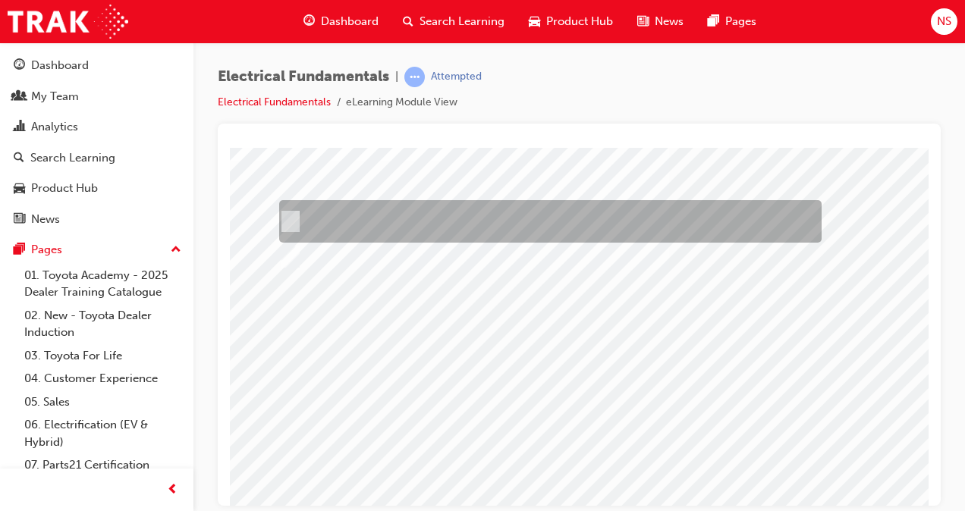
click at [297, 216] on div at bounding box center [546, 221] width 542 height 42
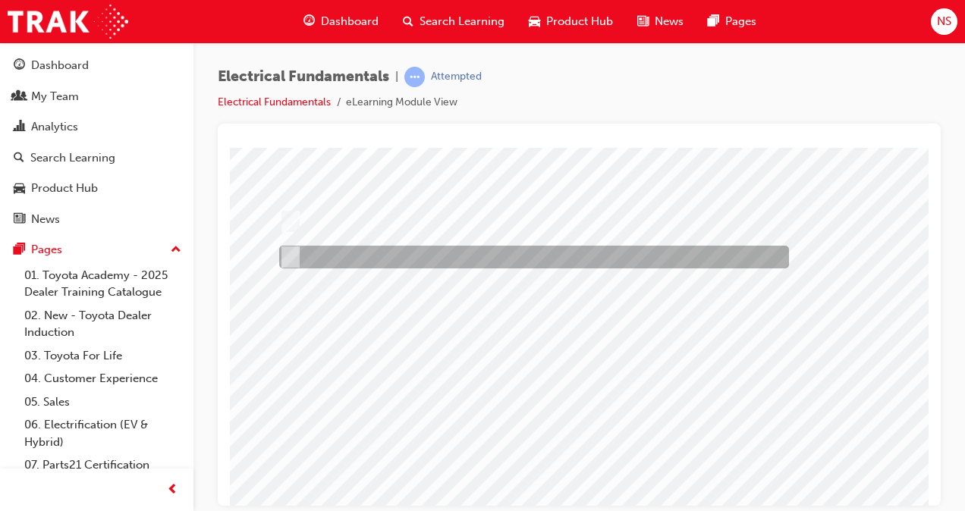
click at [297, 251] on div at bounding box center [530, 257] width 510 height 23
radio input "false"
radio input "true"
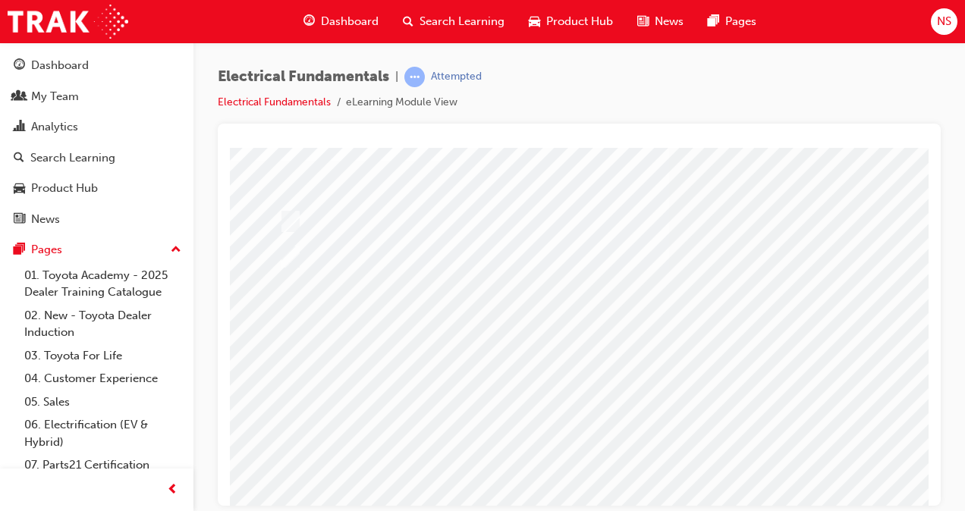
drag, startPoint x: 298, startPoint y: 225, endPoint x: 411, endPoint y: 316, distance: 145.1
click at [411, 316] on div at bounding box center [745, 319] width 1032 height 546
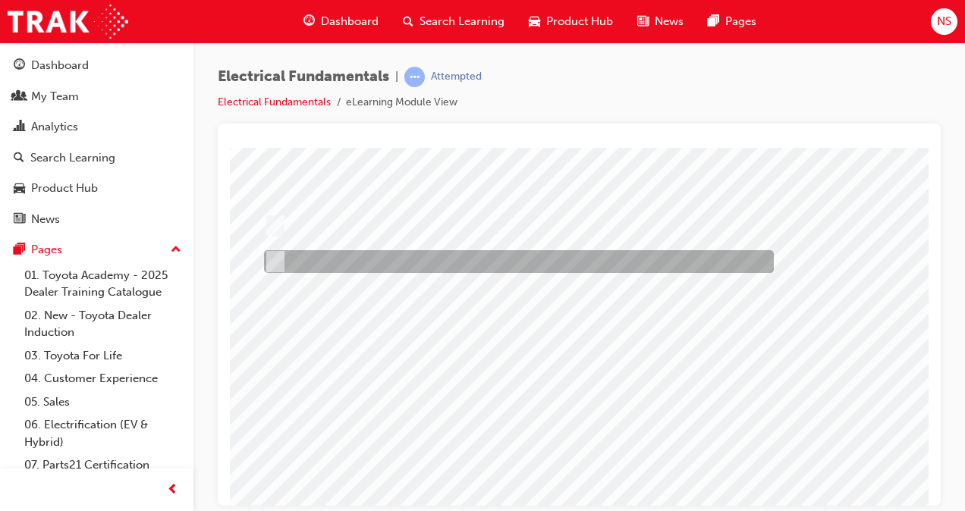
click at [308, 262] on div at bounding box center [515, 261] width 510 height 23
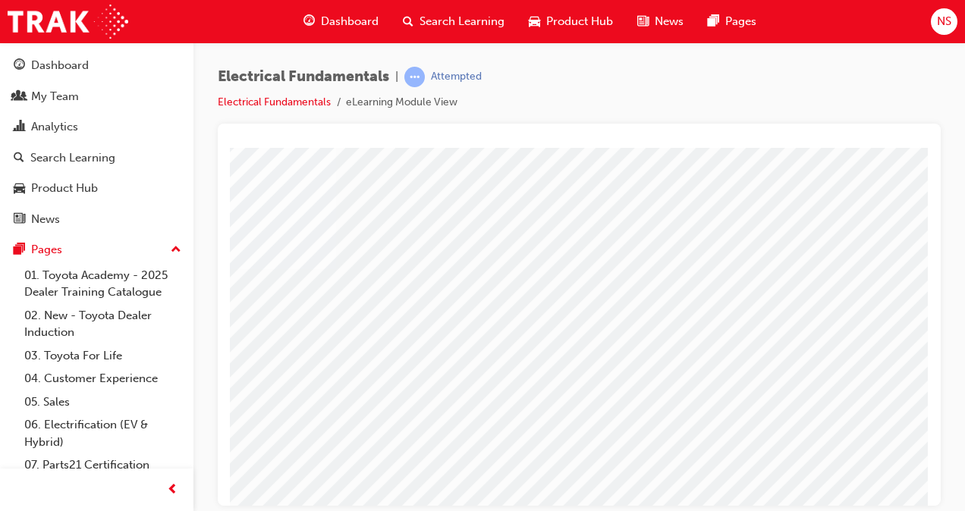
scroll to position [99, 344]
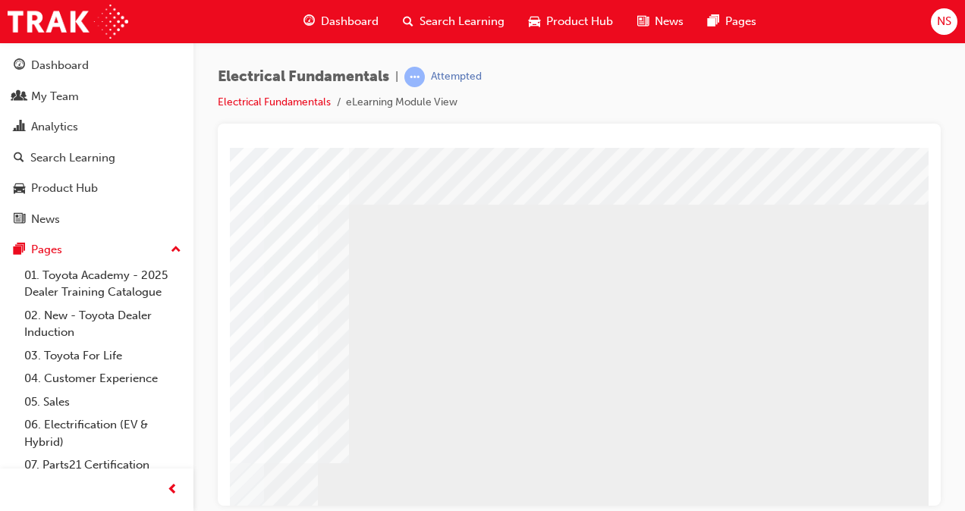
scroll to position [0, 344]
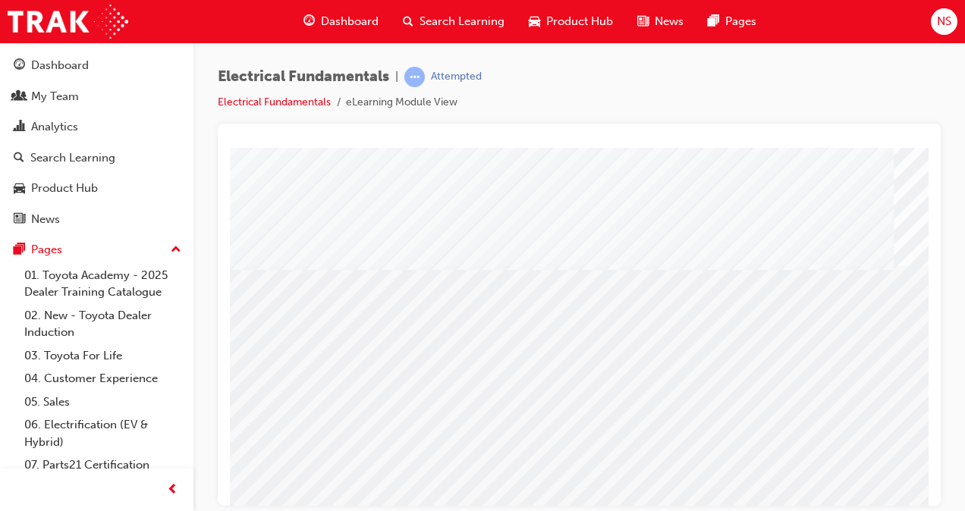
scroll to position [222, 0]
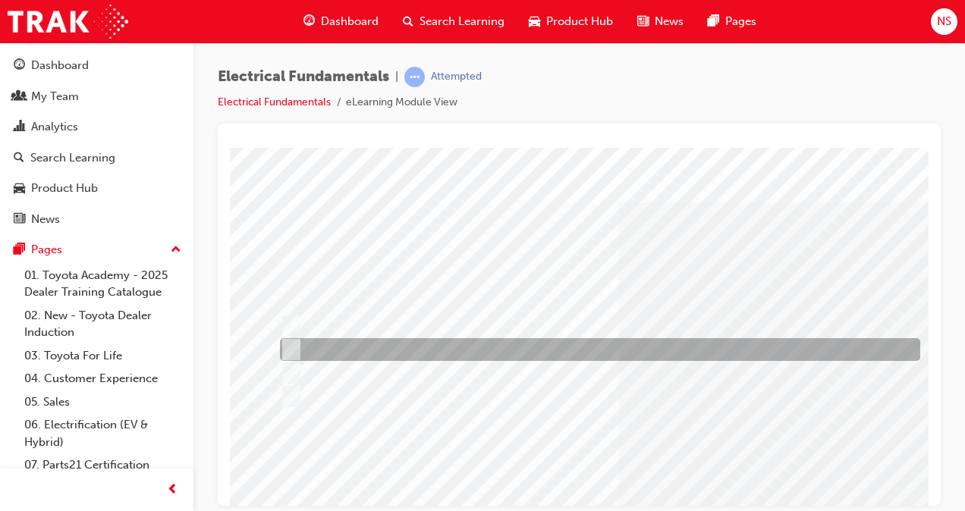
click at [502, 347] on div at bounding box center [596, 349] width 640 height 23
radio input "true"
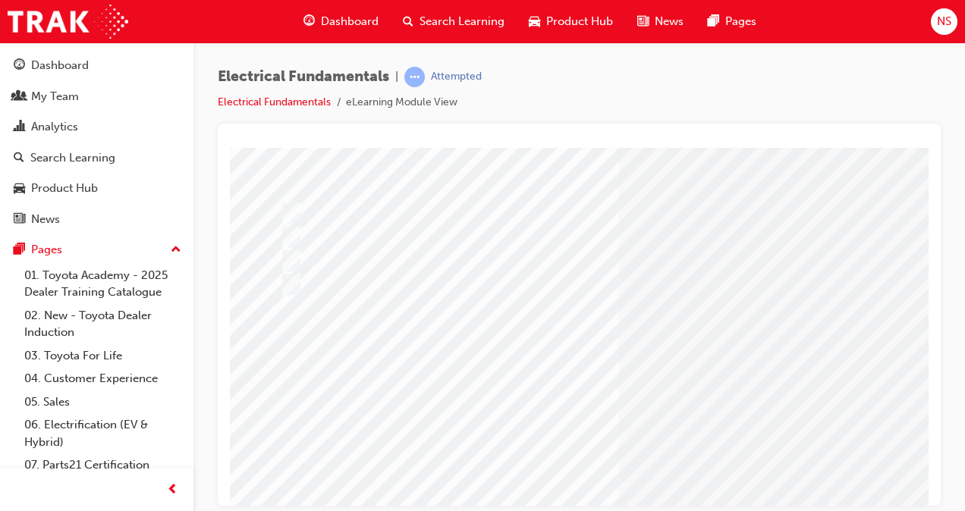
scroll to position [222, 0]
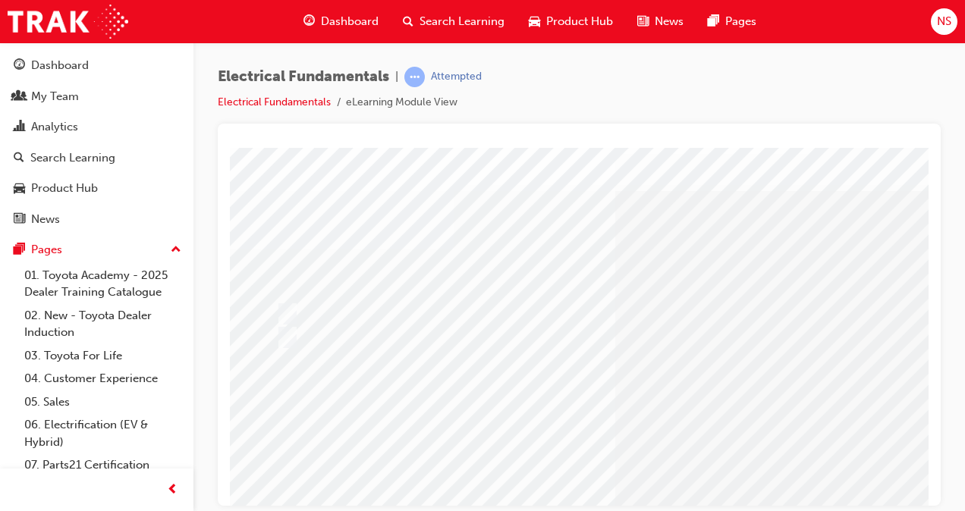
scroll to position [12, 0]
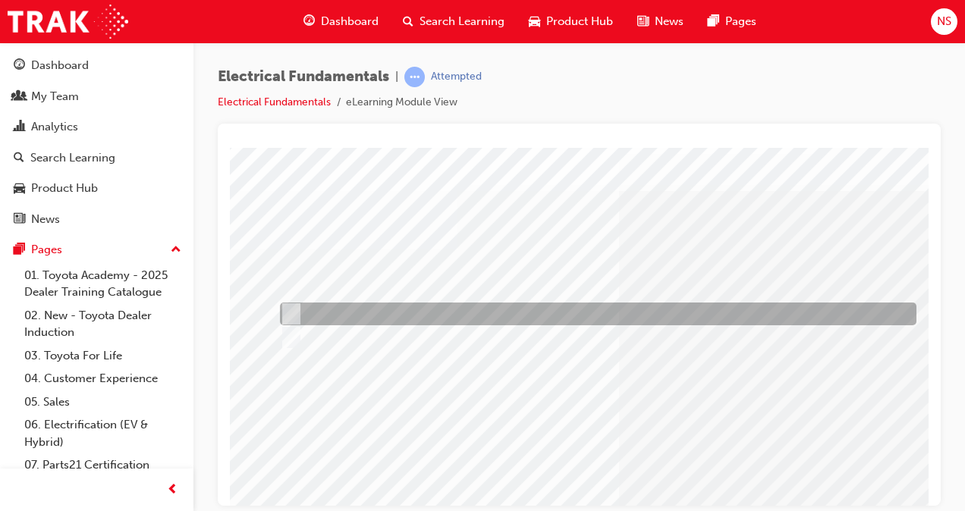
click at [370, 316] on div at bounding box center [594, 314] width 636 height 23
radio input "true"
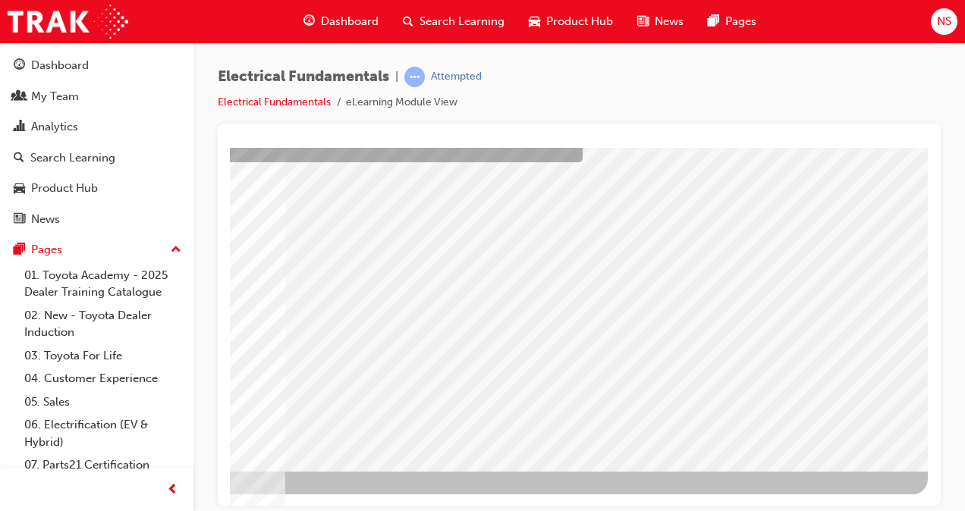
scroll to position [0, 0]
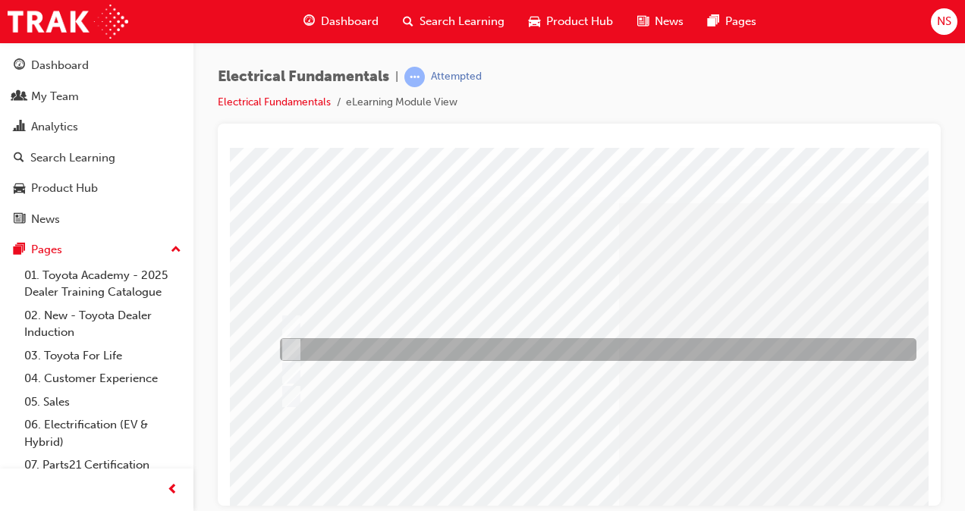
click at [595, 350] on div at bounding box center [594, 349] width 636 height 23
radio input "true"
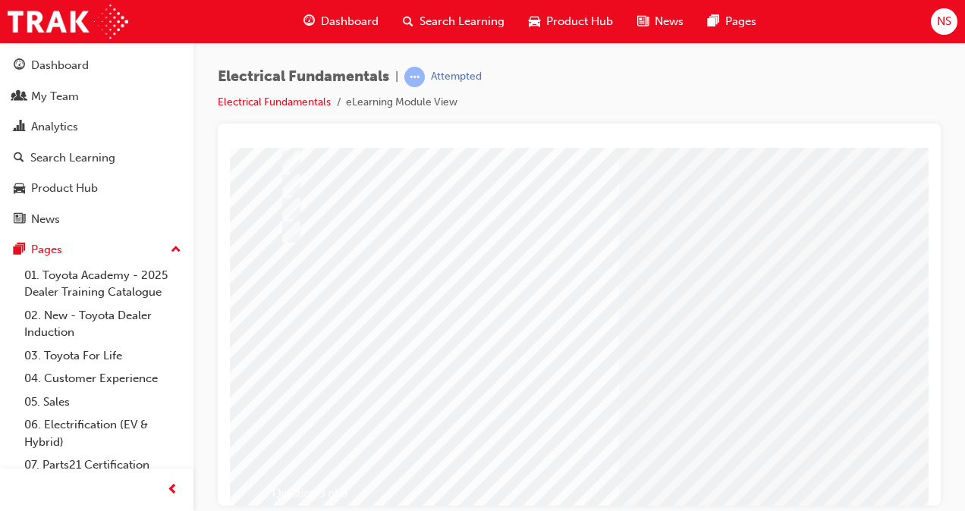
scroll to position [165, 0]
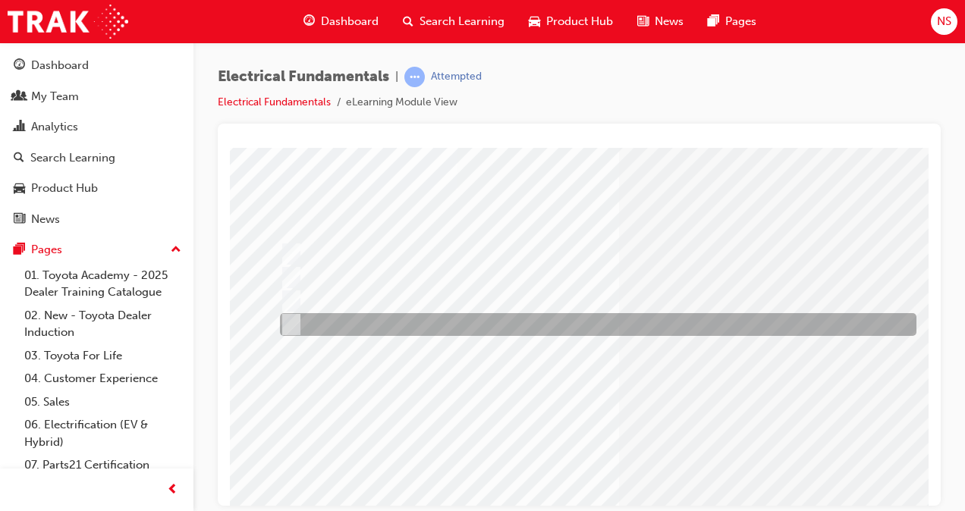
click at [475, 331] on div at bounding box center [594, 324] width 636 height 23
radio input "true"
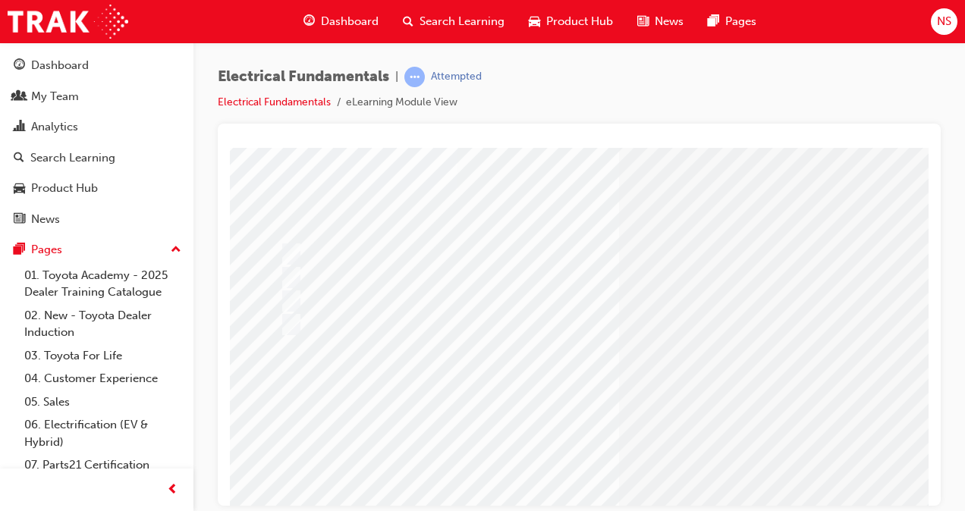
scroll to position [222, 0]
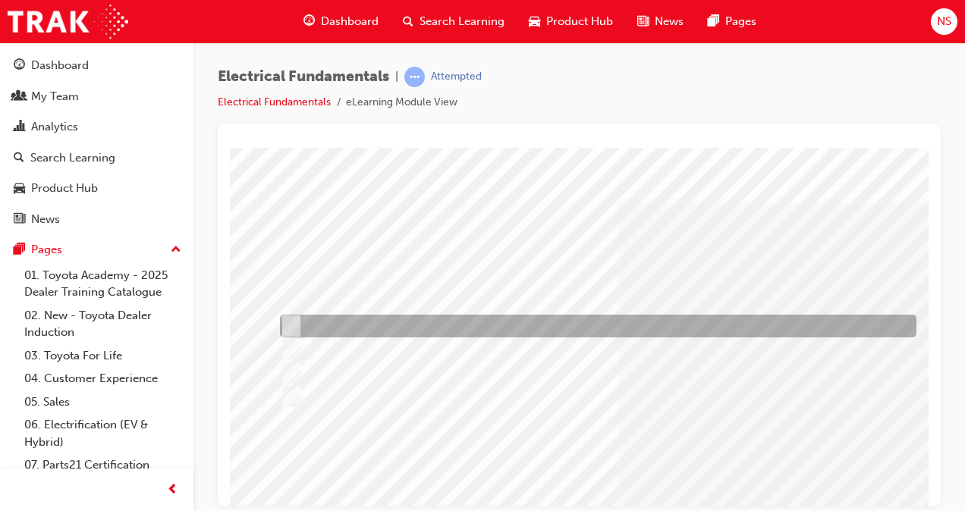
click at [608, 324] on div at bounding box center [594, 326] width 636 height 23
radio input "true"
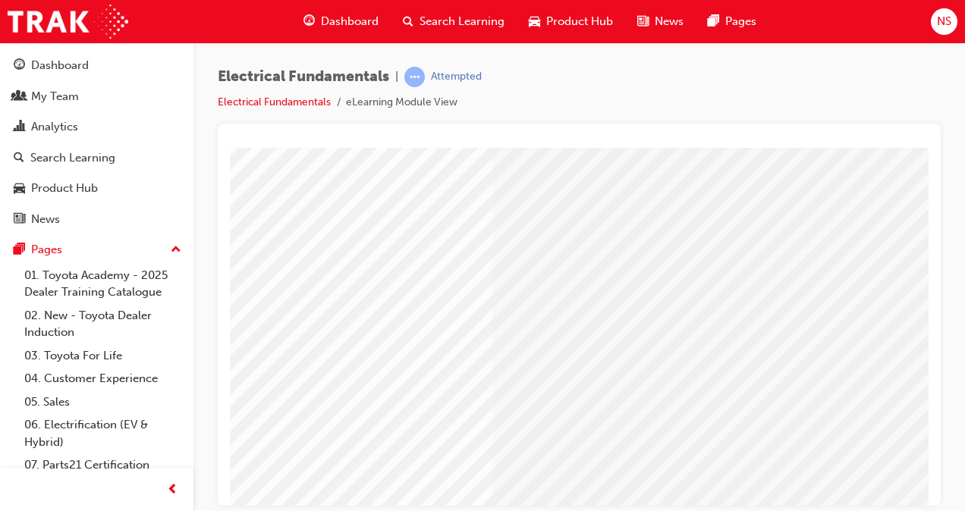
scroll to position [165, 133]
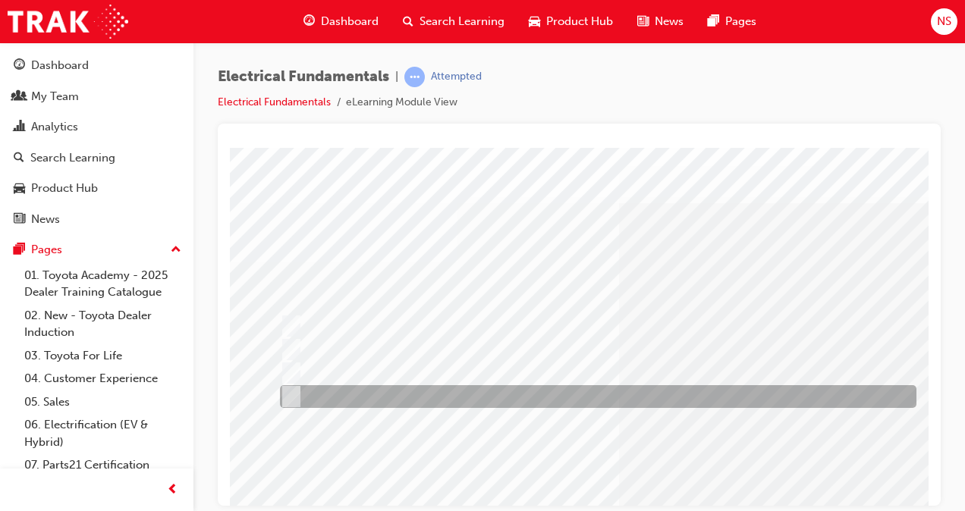
click at [452, 397] on div at bounding box center [594, 396] width 636 height 23
radio input "true"
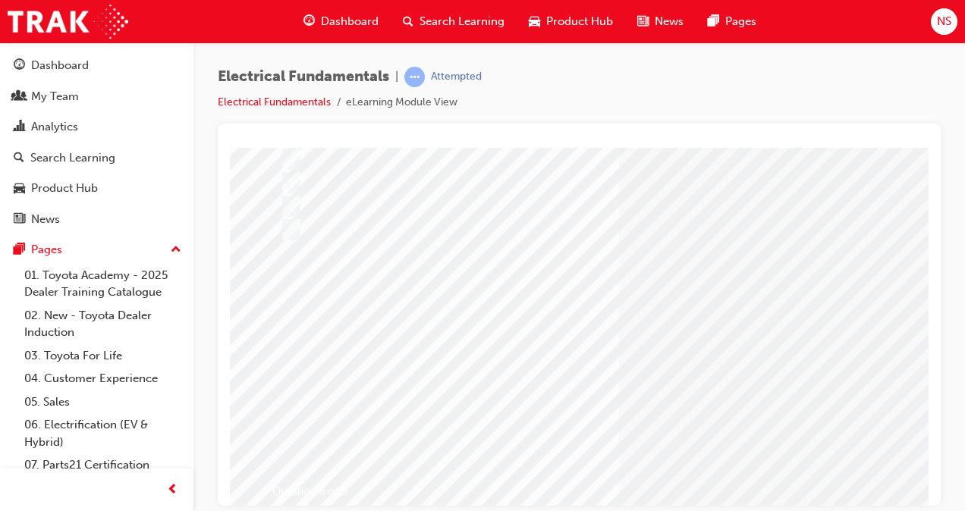
scroll to position [168, 0]
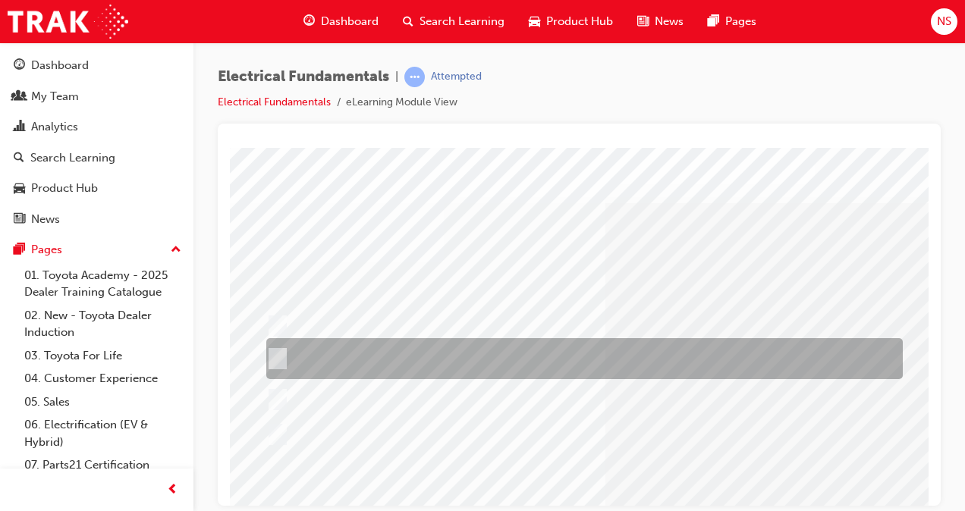
click at [649, 352] on div at bounding box center [580, 358] width 636 height 41
radio input "true"
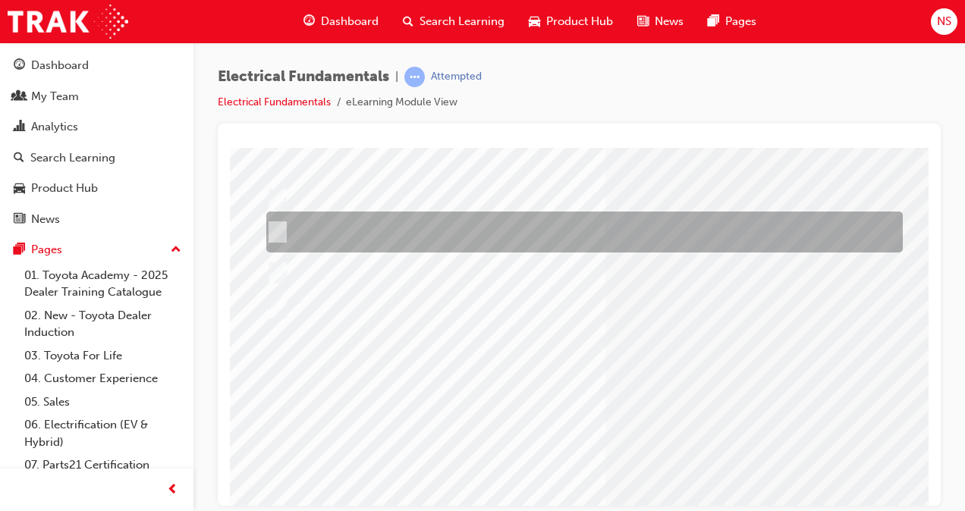
scroll to position [130, 14]
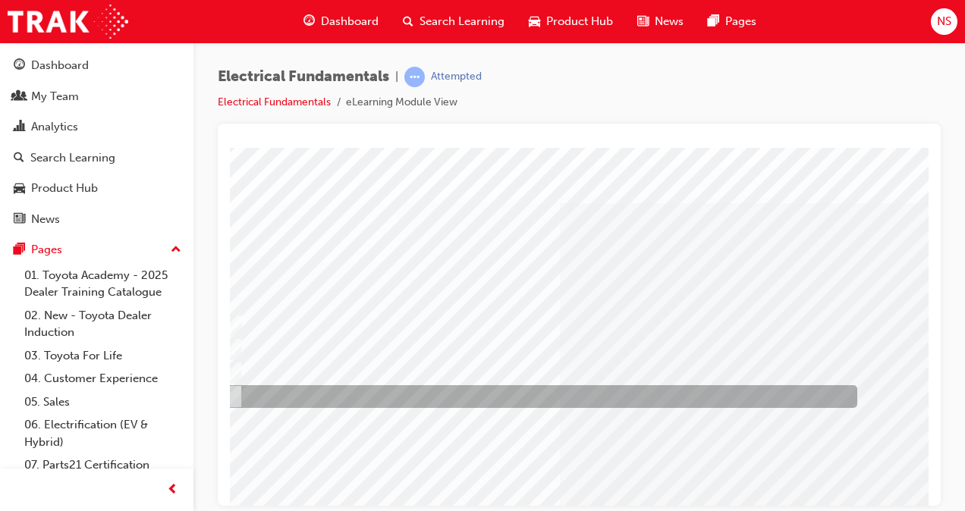
click at [466, 403] on div at bounding box center [535, 396] width 636 height 23
radio input "true"
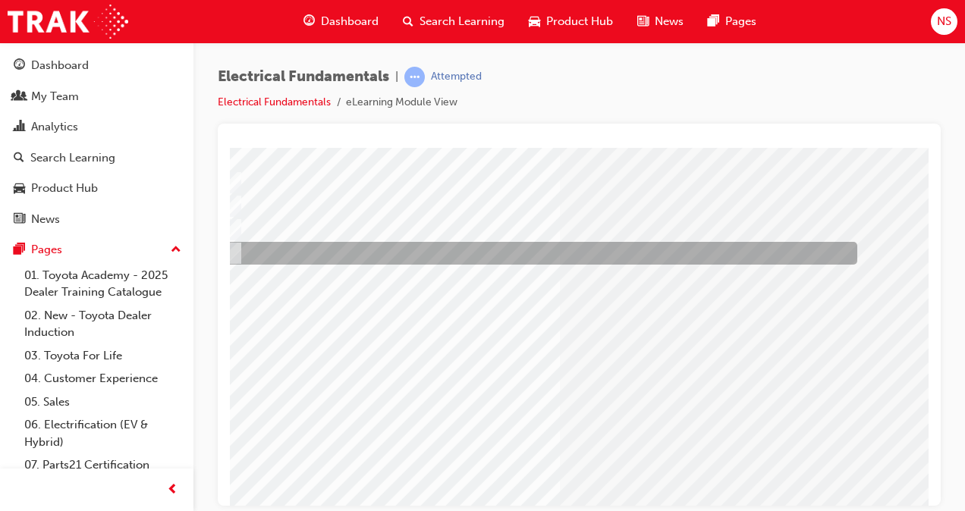
scroll to position [144, 59]
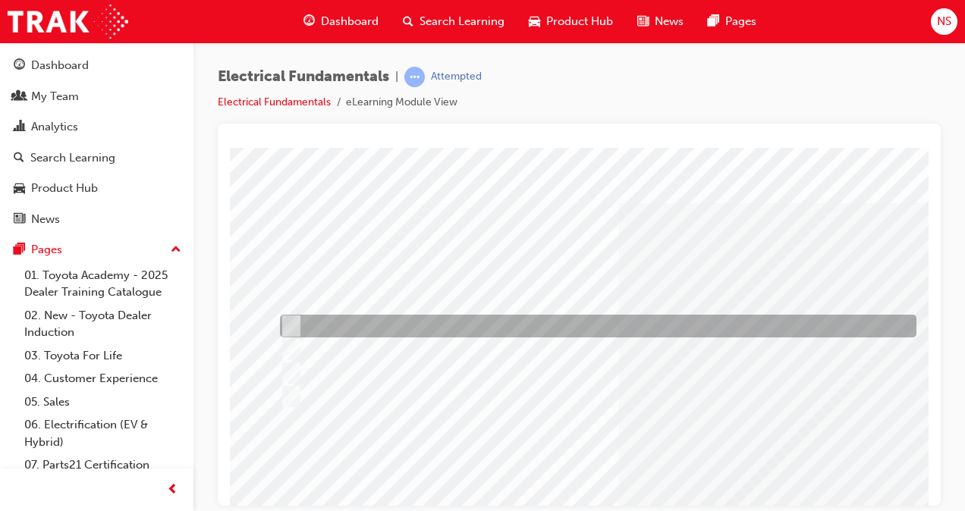
click at [605, 330] on div at bounding box center [594, 326] width 636 height 23
radio input "true"
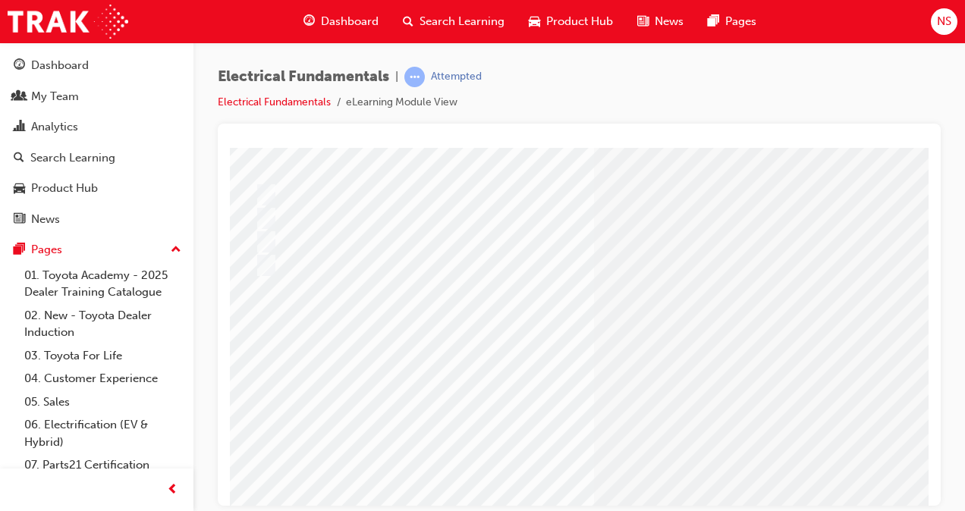
scroll to position [141, 25]
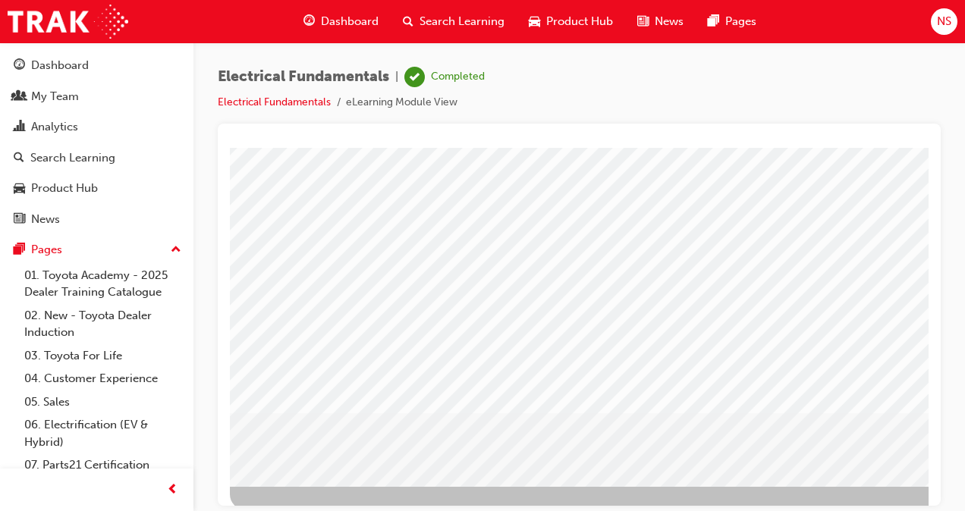
scroll to position [209, 0]
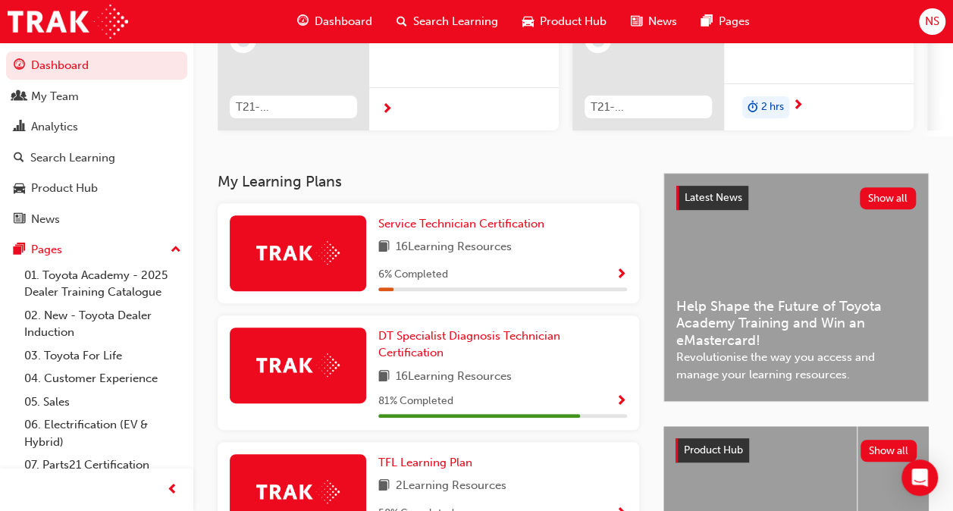
scroll to position [215, 0]
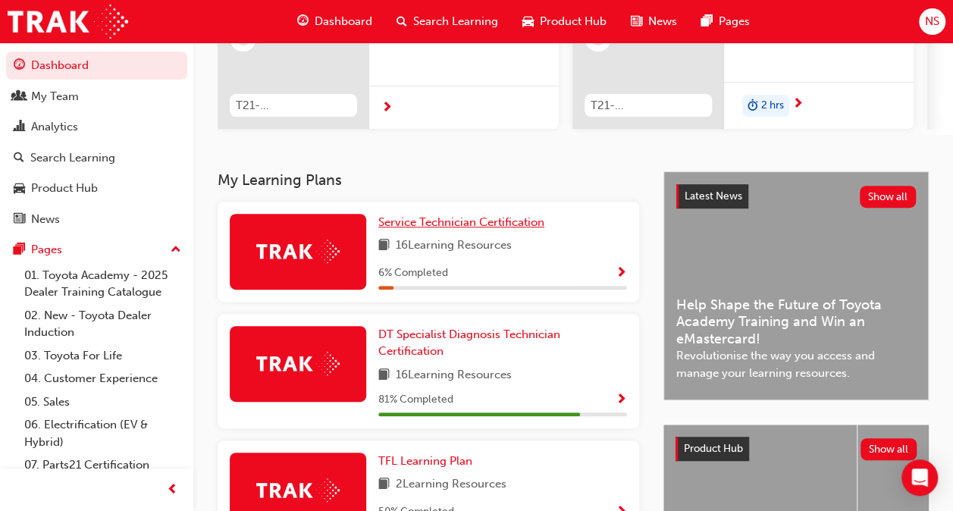
click at [448, 225] on span "Service Technician Certification" at bounding box center [462, 222] width 166 height 14
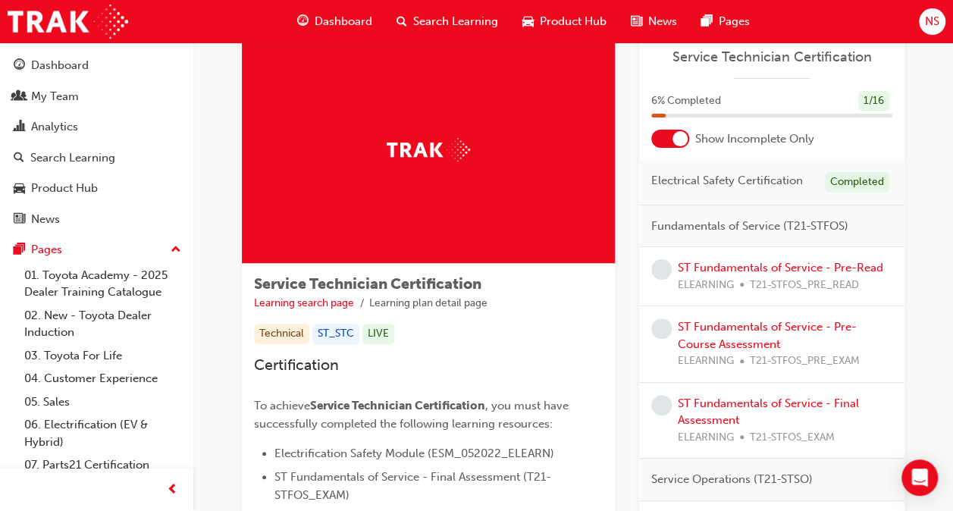
scroll to position [41, 0]
click at [666, 133] on div at bounding box center [671, 140] width 38 height 18
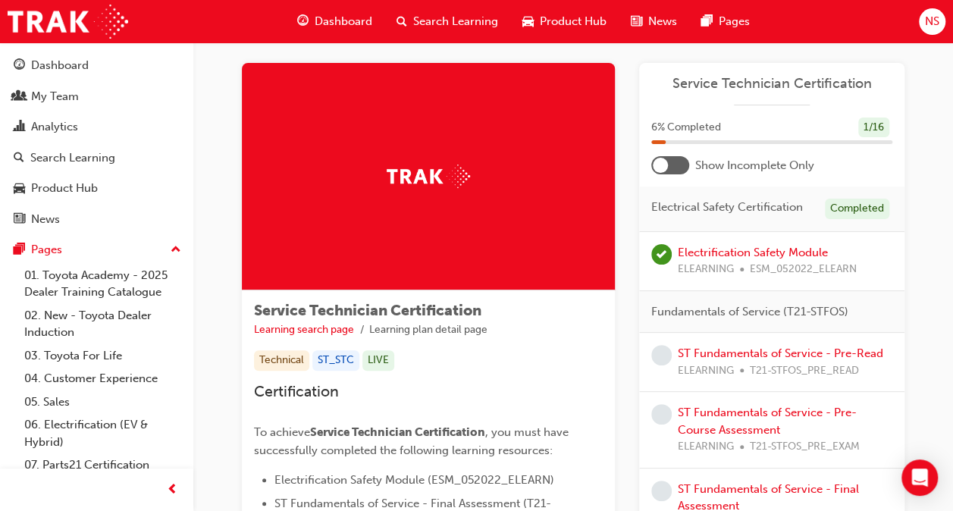
scroll to position [0, 0]
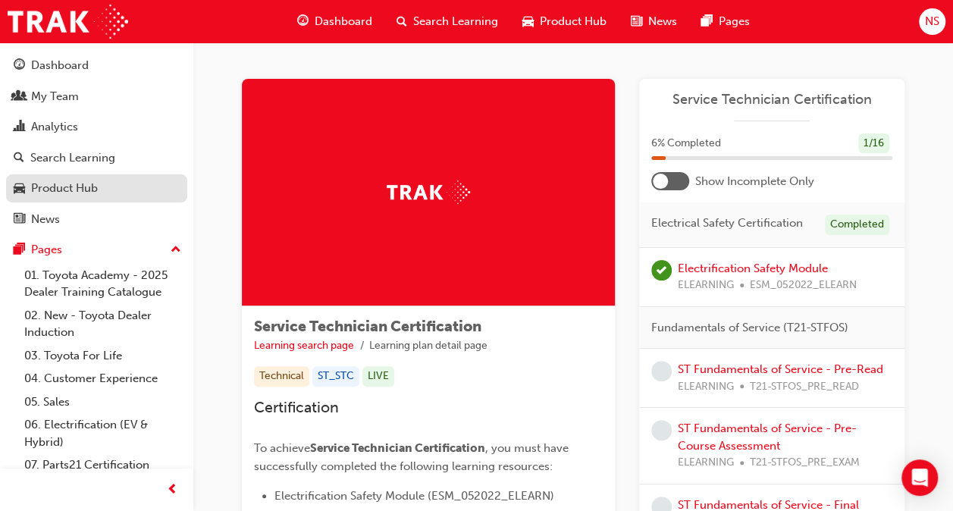
click at [69, 182] on div "Product Hub" at bounding box center [64, 188] width 67 height 17
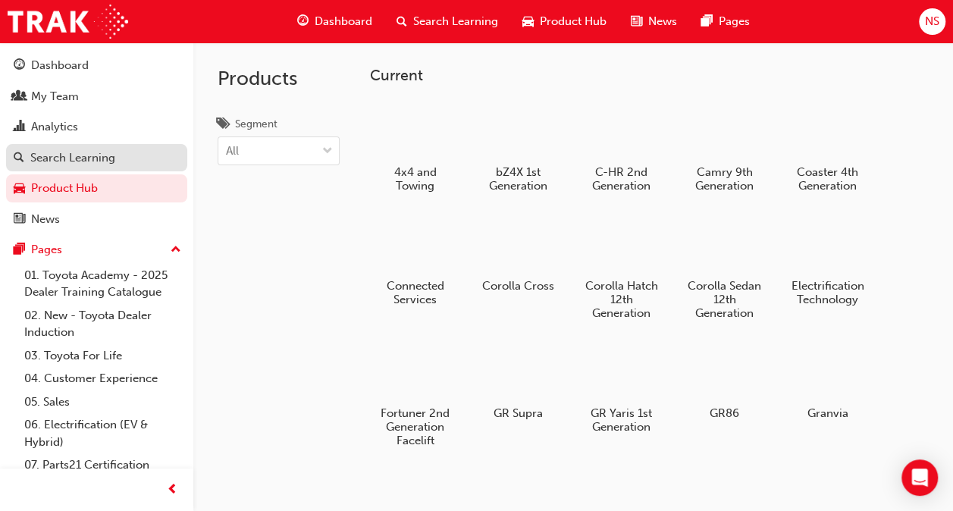
click at [73, 156] on div "Search Learning" at bounding box center [72, 157] width 85 height 17
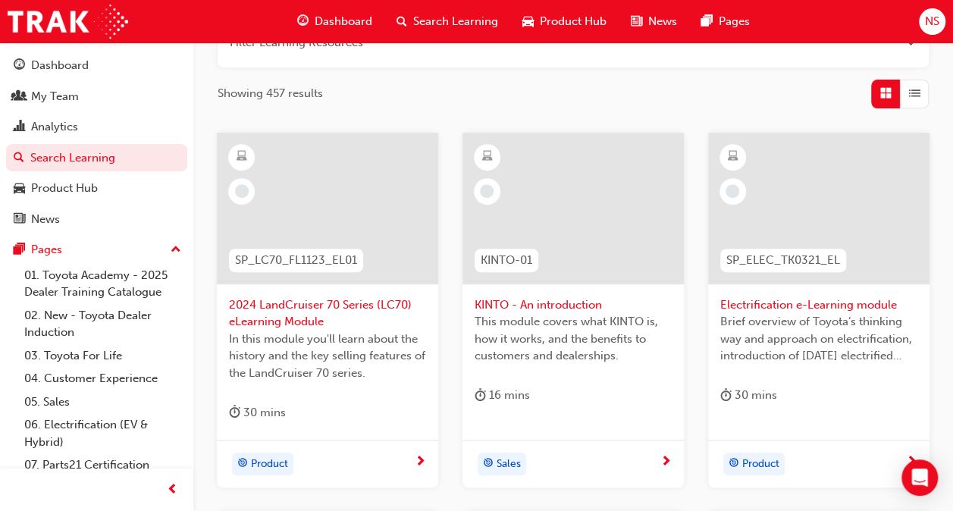
scroll to position [186, 0]
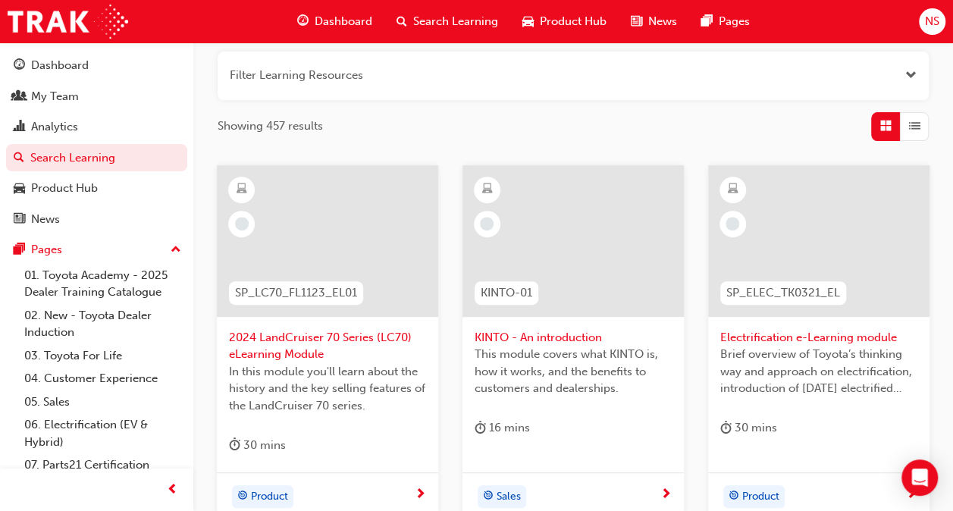
click at [308, 229] on div at bounding box center [327, 241] width 221 height 152
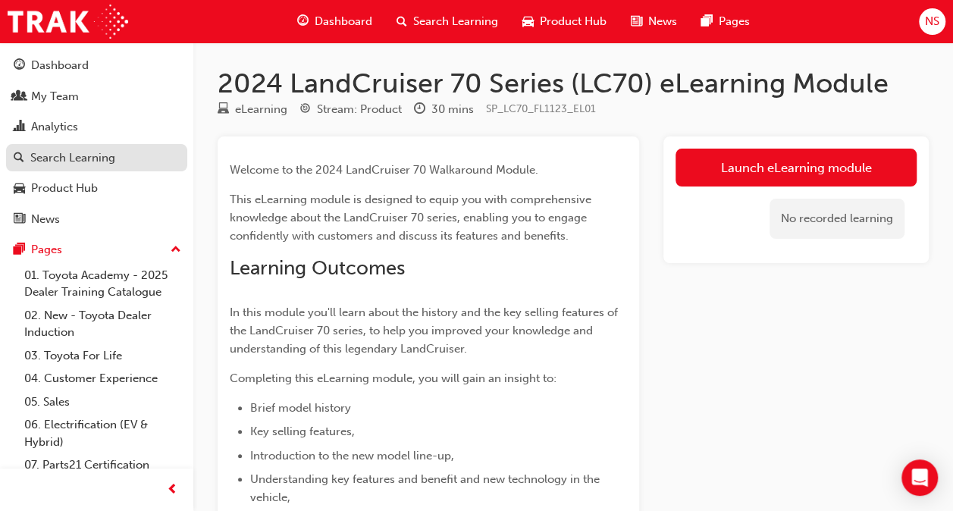
click at [68, 144] on link "Search Learning" at bounding box center [96, 158] width 181 height 28
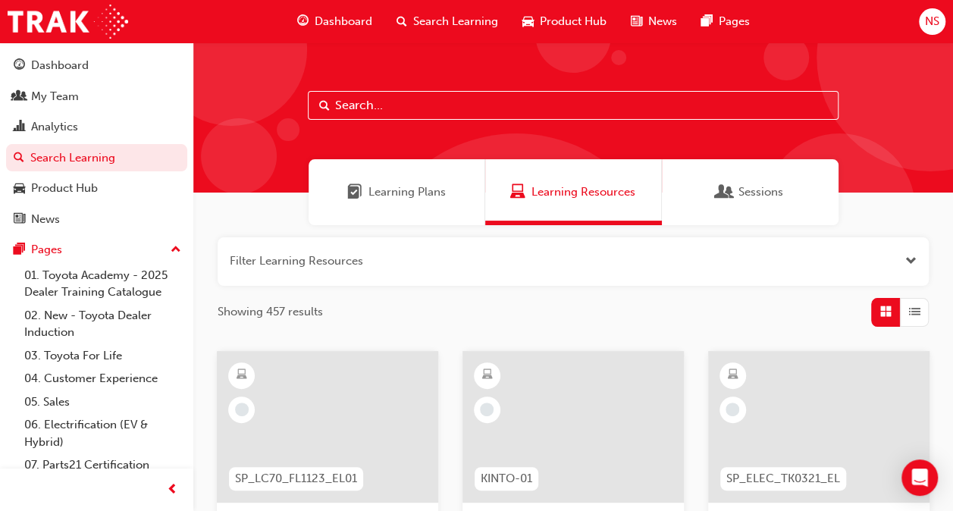
click at [375, 191] on span "Learning Plans" at bounding box center [407, 192] width 77 height 17
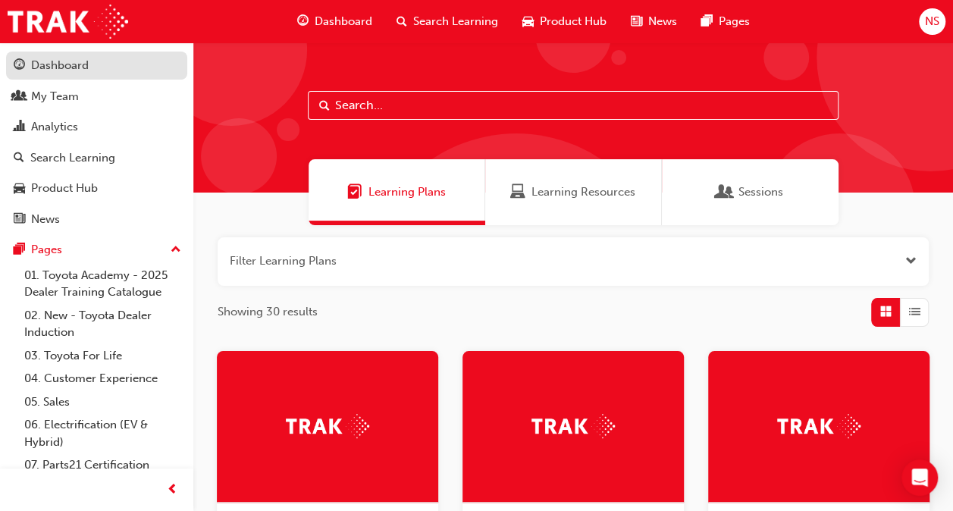
click at [67, 63] on div "Dashboard" at bounding box center [60, 65] width 58 height 17
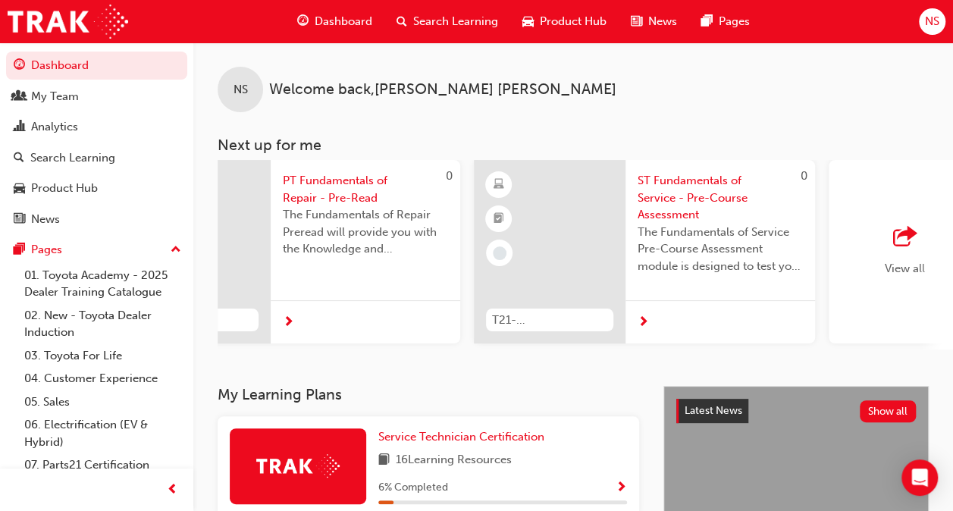
scroll to position [0, 1392]
